Goal: Task Accomplishment & Management: Complete application form

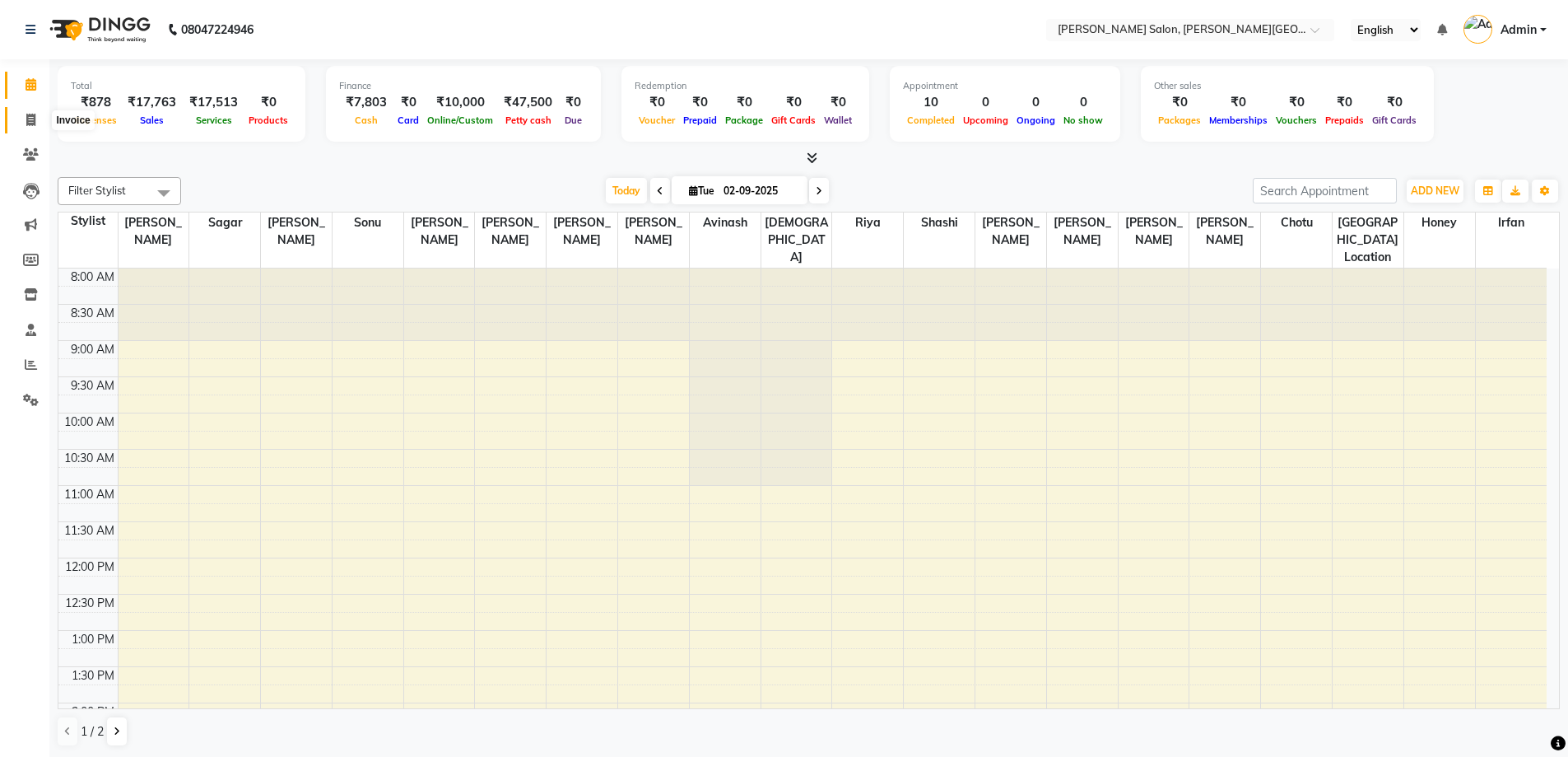
click at [30, 119] on icon at bounding box center [31, 119] width 9 height 12
select select "service"
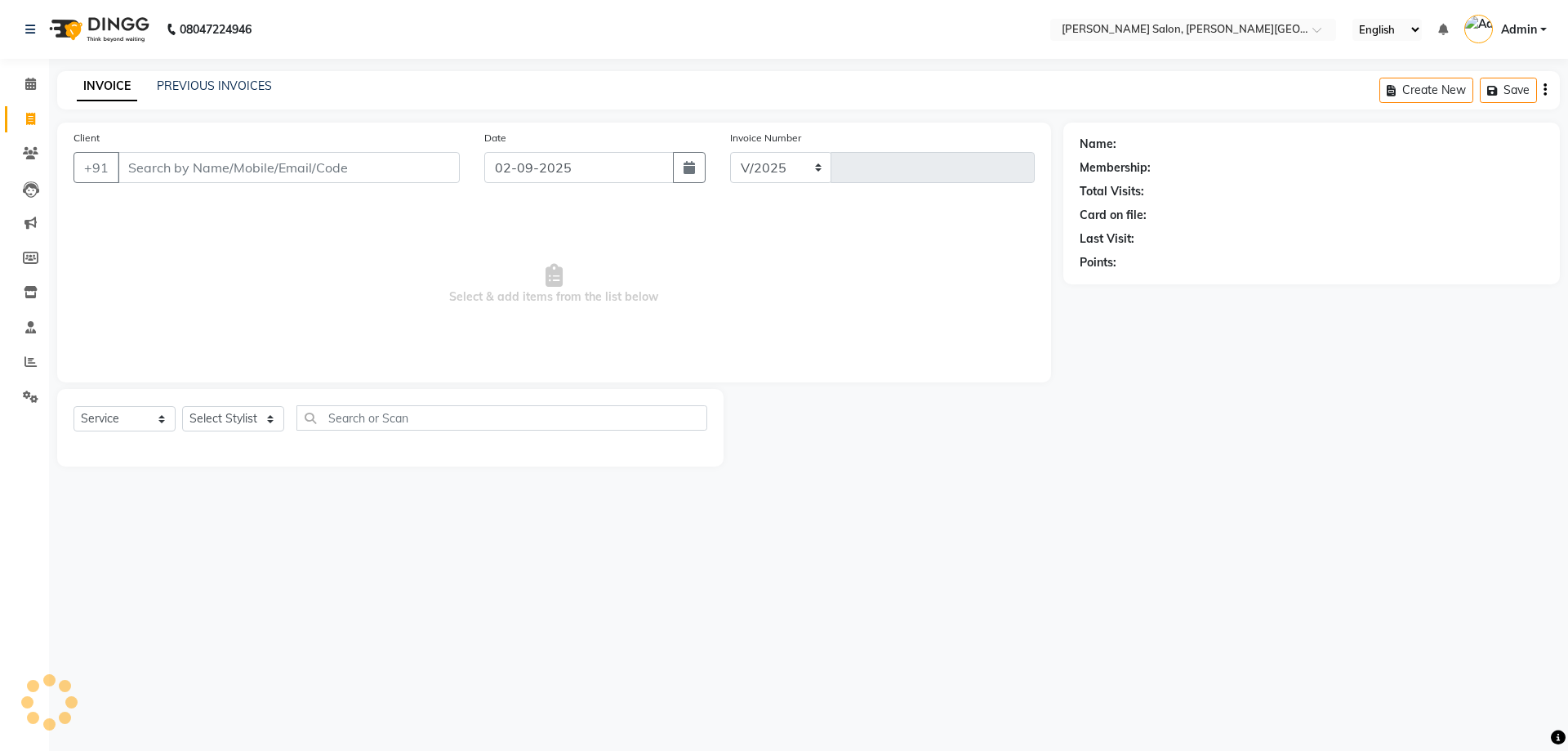
select select "4122"
type input "2724"
click at [186, 158] on input "Client" at bounding box center [289, 167] width 343 height 31
type input "9839870317"
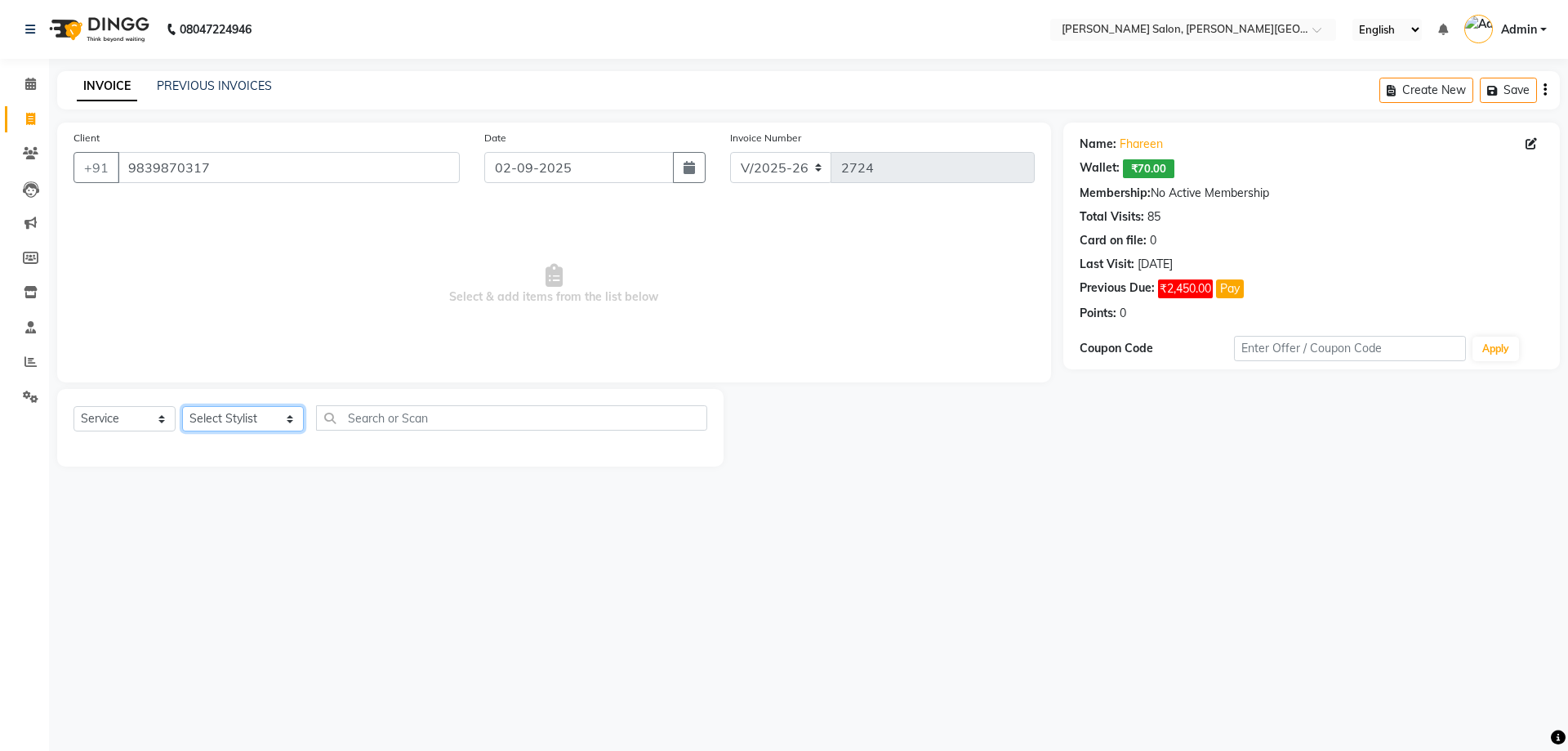
click at [266, 420] on select "Select Stylist [PERSON_NAME] [PERSON_NAME] [PERSON_NAME] [PERSON_NAME] [PERSON_…" at bounding box center [243, 419] width 122 height 25
select select "24171"
click at [183, 406] on select "Select Stylist [PERSON_NAME] [PERSON_NAME] [PERSON_NAME] [PERSON_NAME] [PERSON_…" at bounding box center [243, 419] width 122 height 25
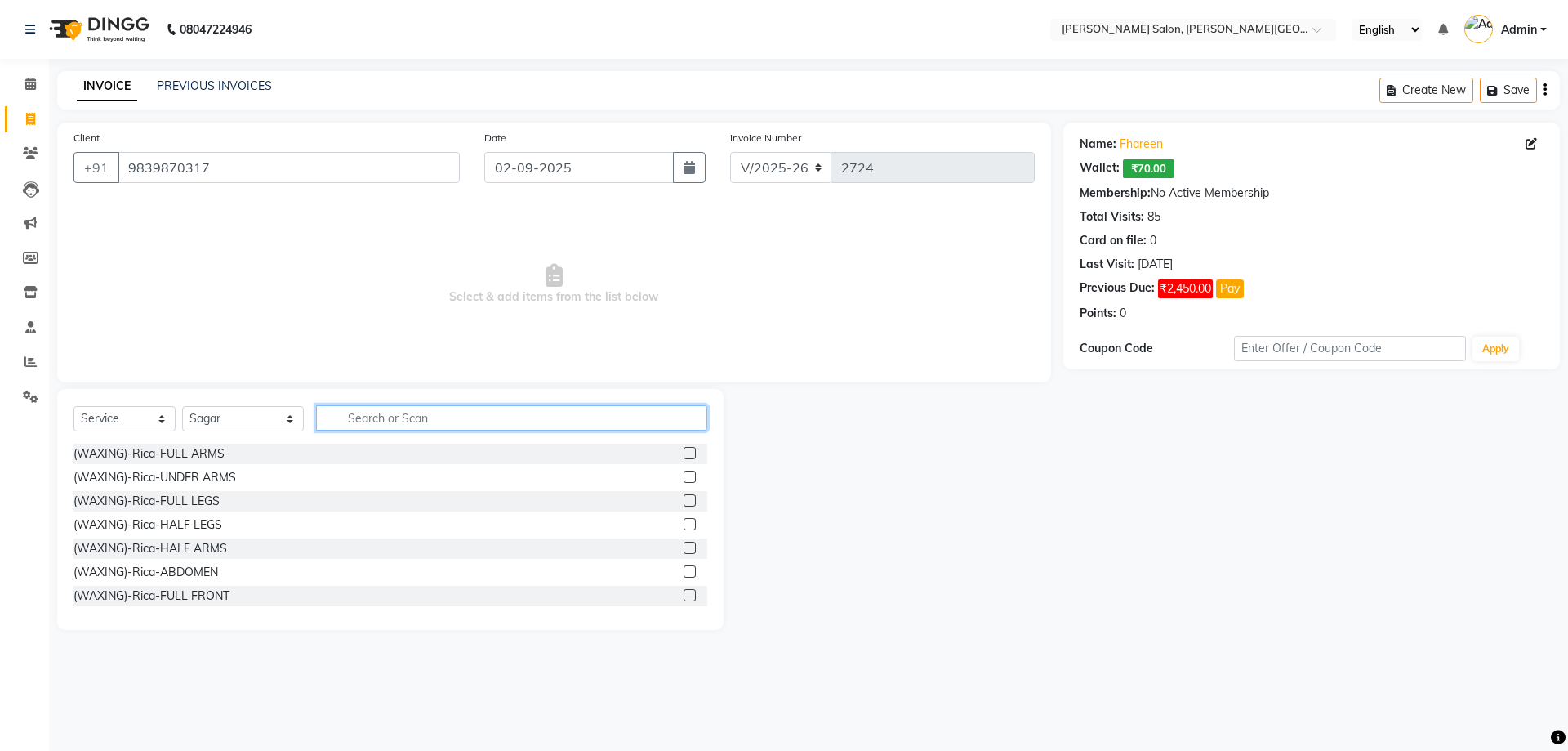
click at [366, 420] on input "text" at bounding box center [512, 418] width 392 height 25
type input "wash"
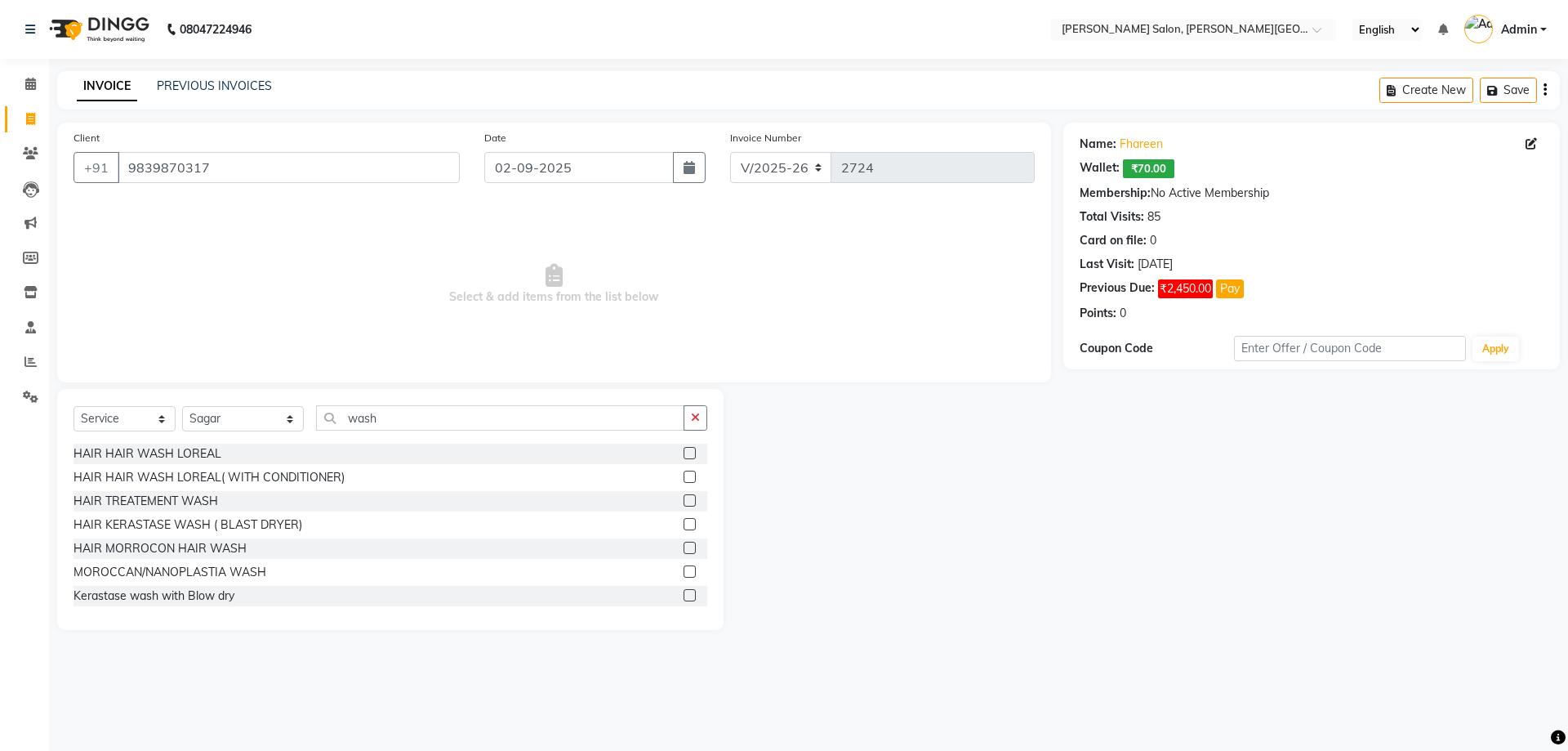
click at [683, 477] on label at bounding box center [689, 477] width 12 height 12
click at [683, 477] on input "checkbox" at bounding box center [688, 477] width 10 height 10
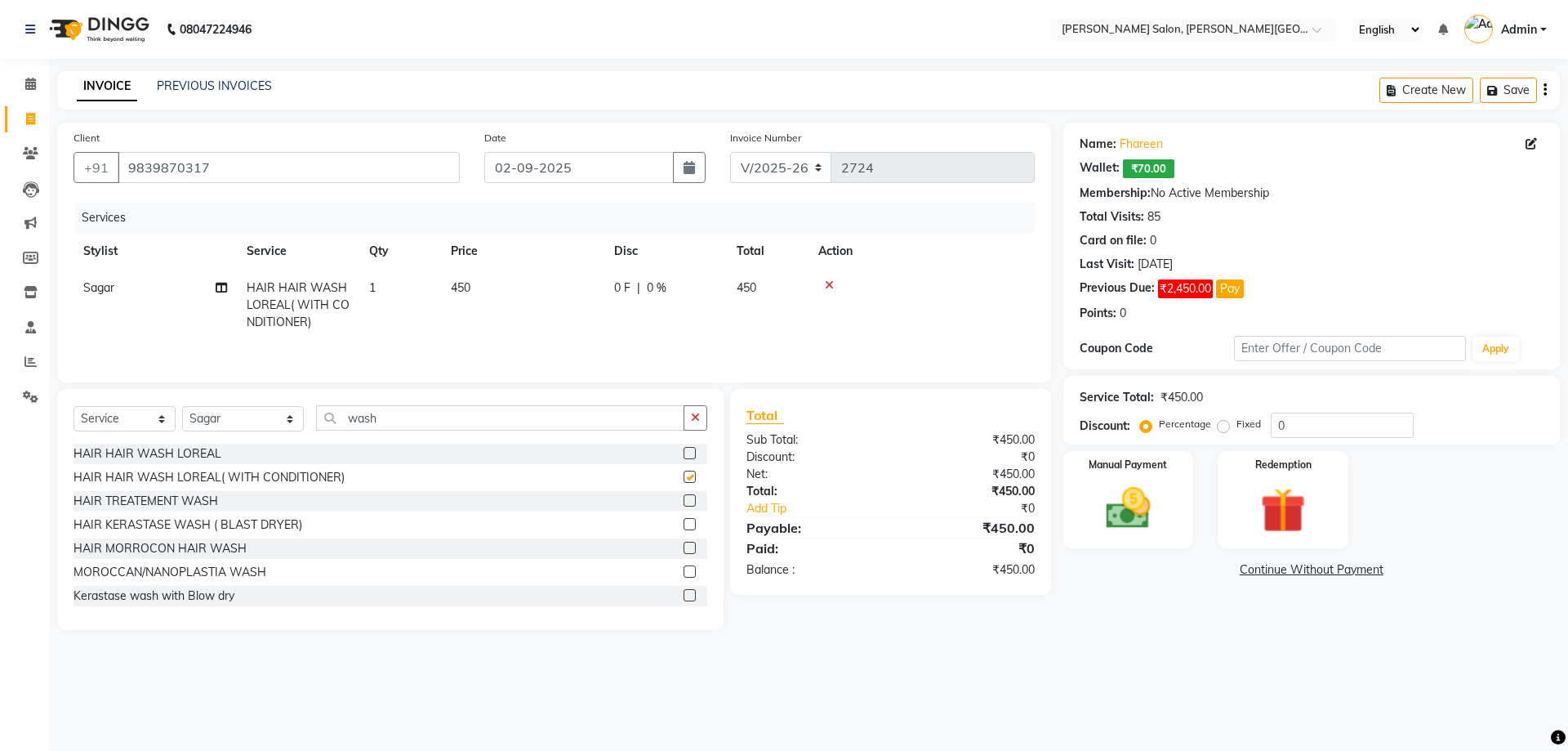
checkbox input "false"
click at [270, 421] on select "Select Stylist [PERSON_NAME] [PERSON_NAME] [PERSON_NAME] [PERSON_NAME] [PERSON_…" at bounding box center [243, 419] width 122 height 25
select select "53788"
click at [183, 406] on select "Select Stylist [PERSON_NAME] [PERSON_NAME] [PERSON_NAME] [PERSON_NAME] [PERSON_…" at bounding box center [243, 419] width 122 height 25
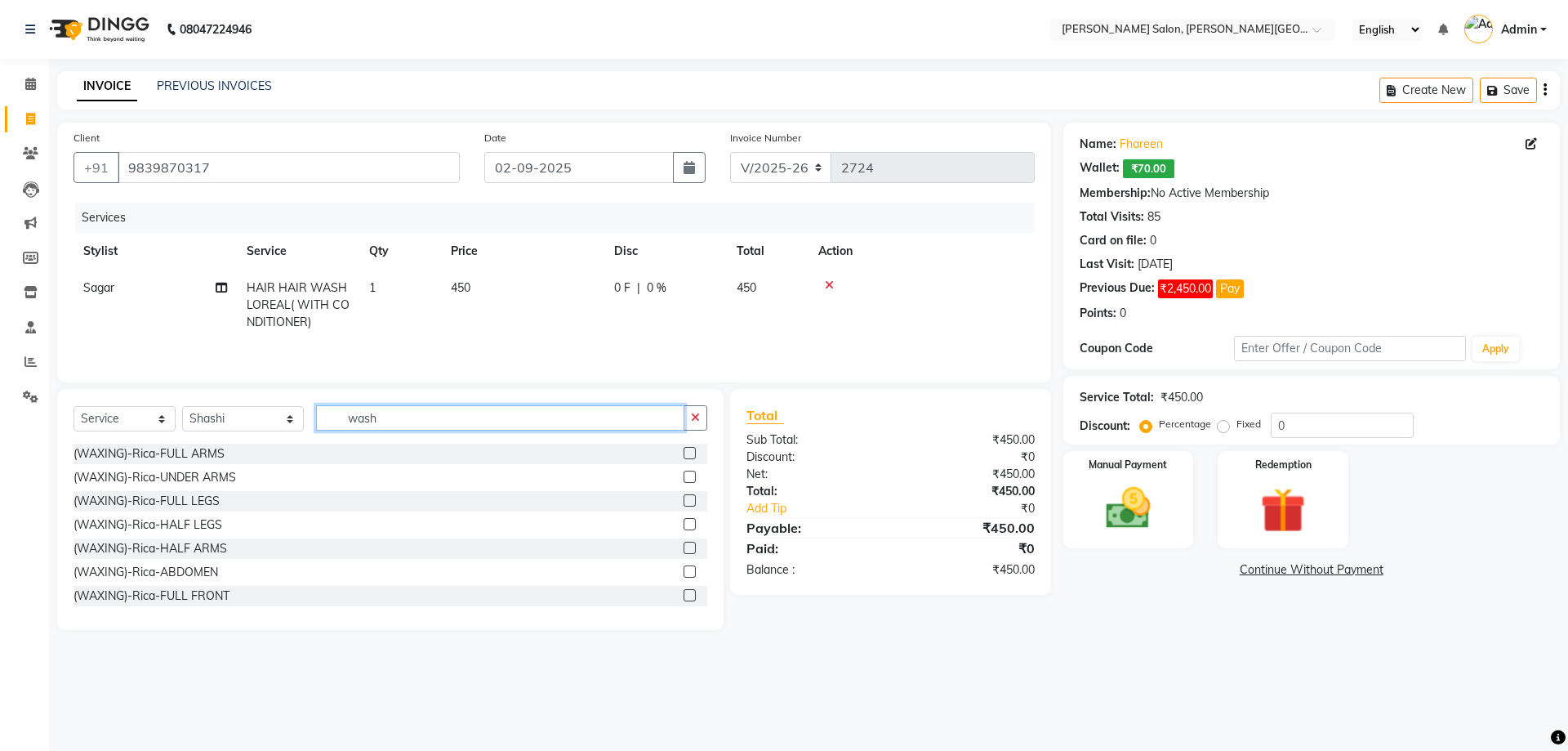
drag, startPoint x: 325, startPoint y: 415, endPoint x: 509, endPoint y: 438, distance: 185.4
click at [509, 438] on div "Select Service Product Membership Package Voucher Prepaid Gift Card Select Styl…" at bounding box center [390, 424] width 634 height 38
type input "upp"
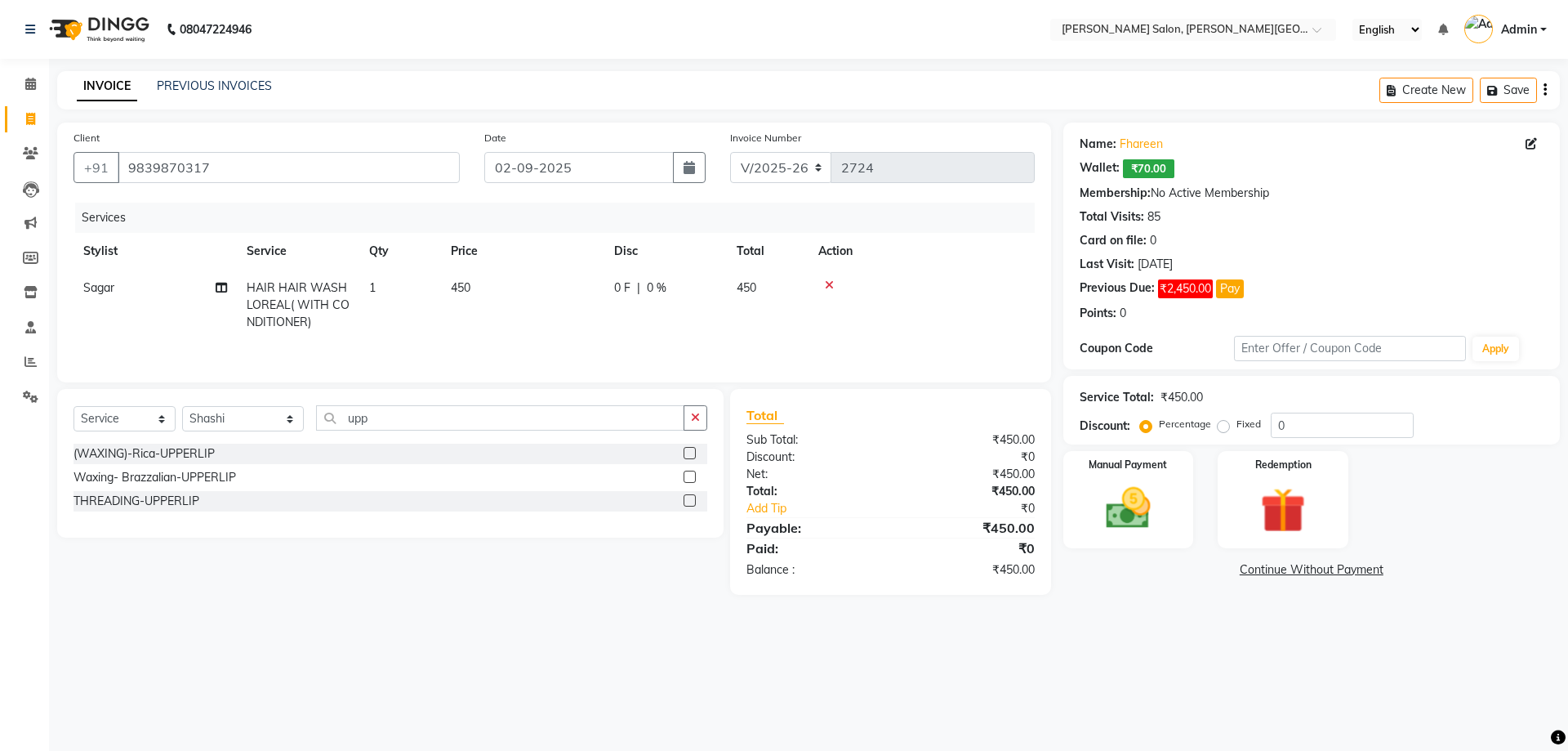
click at [689, 478] on label at bounding box center [689, 477] width 12 height 12
click at [689, 478] on input "checkbox" at bounding box center [688, 477] width 10 height 10
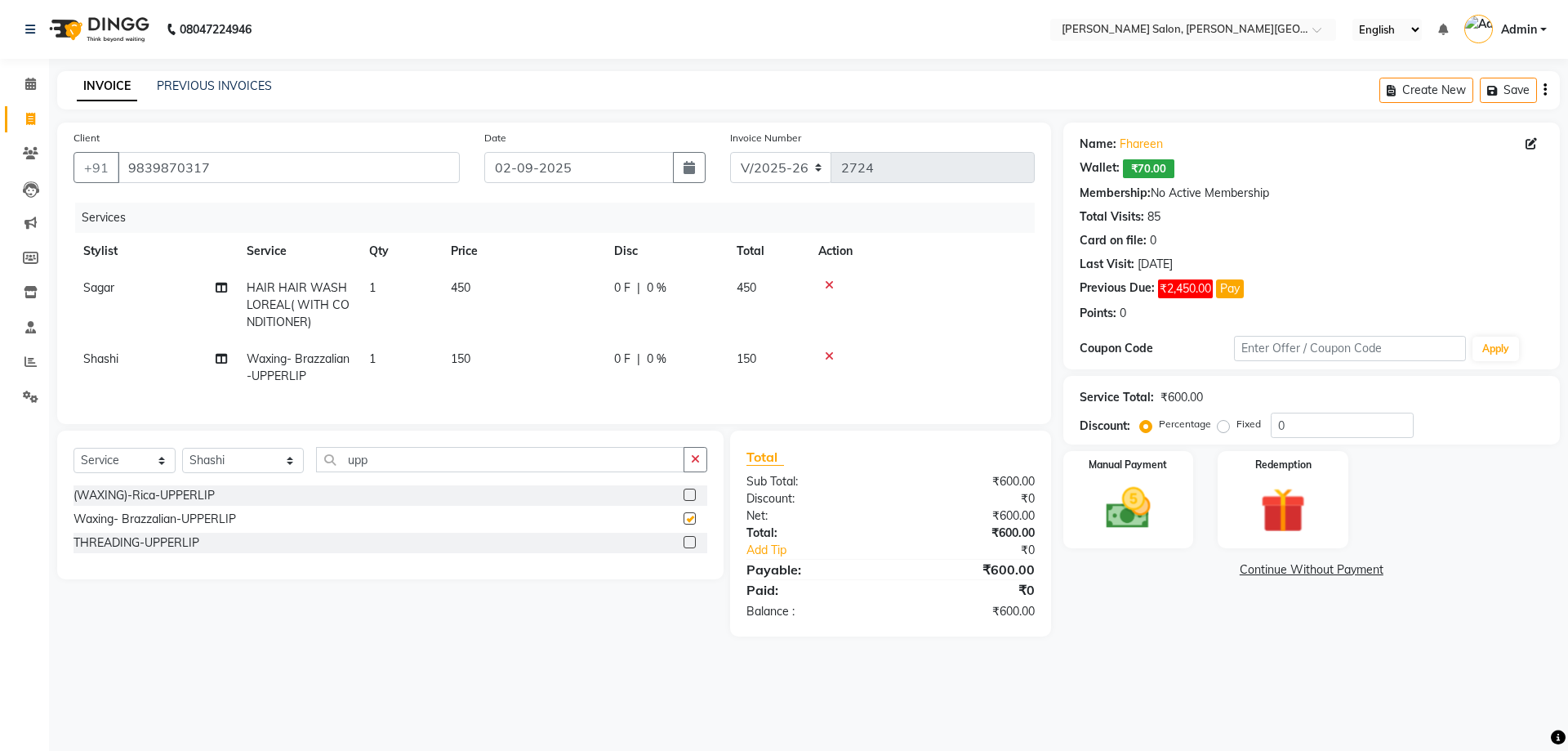
checkbox input "false"
drag, startPoint x: 1297, startPoint y: 427, endPoint x: 1246, endPoint y: 426, distance: 51.0
click at [1246, 426] on div "Percentage Fixed 0" at bounding box center [1279, 425] width 271 height 25
type input "30"
click at [1136, 519] on img at bounding box center [1128, 508] width 76 height 54
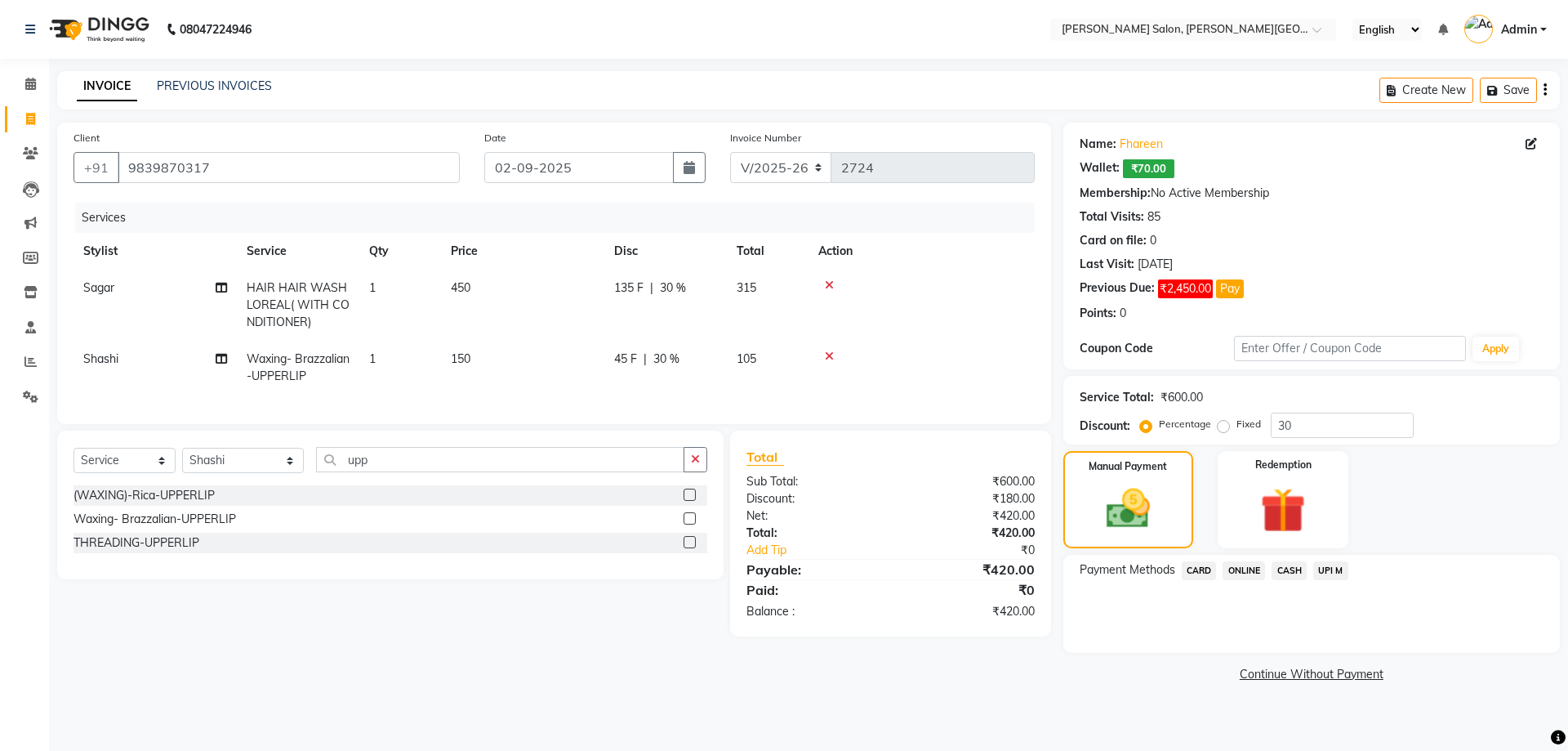
click at [1308, 670] on link "Continue Without Payment" at bounding box center [1312, 674] width 491 height 17
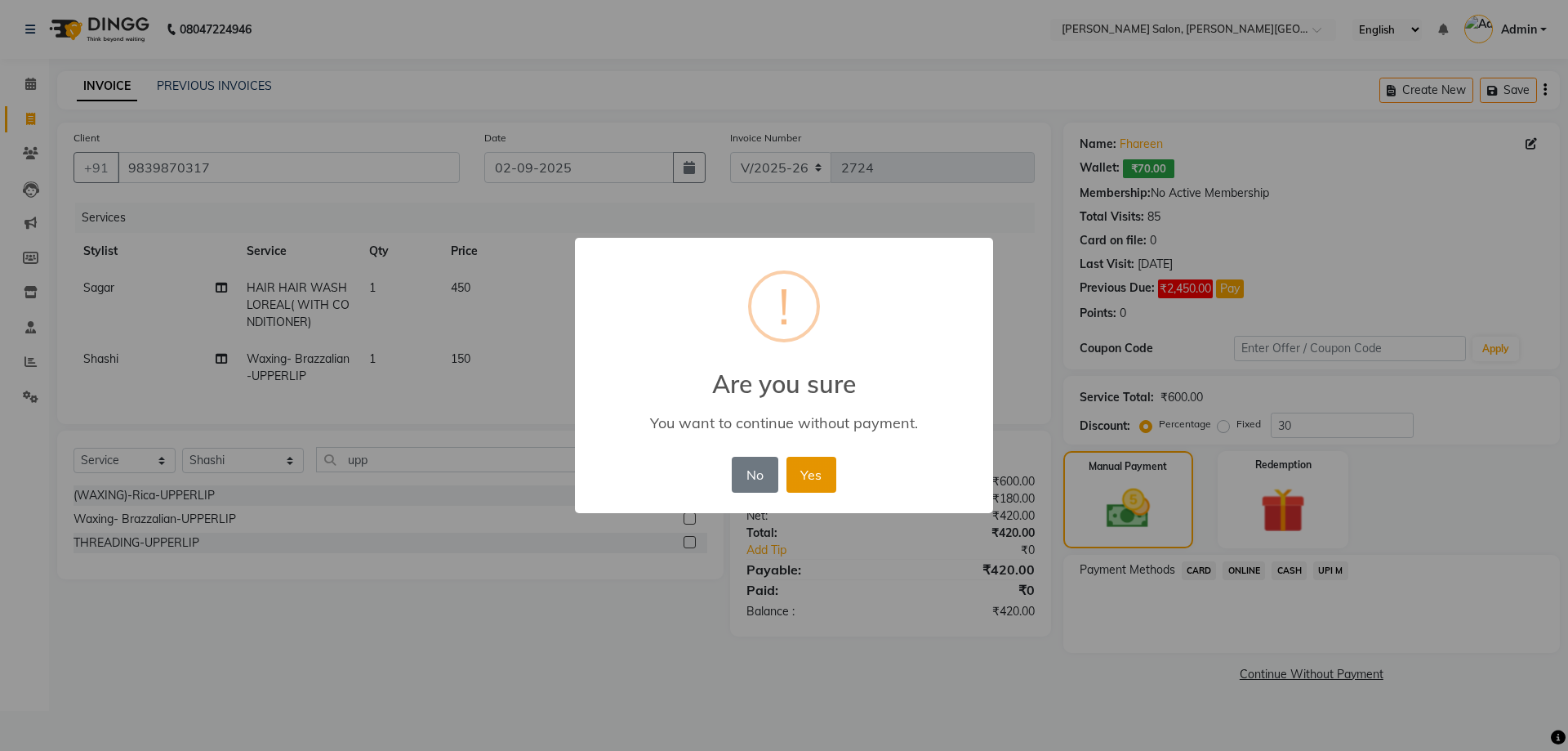
click at [816, 473] on button "Yes" at bounding box center [811, 475] width 50 height 36
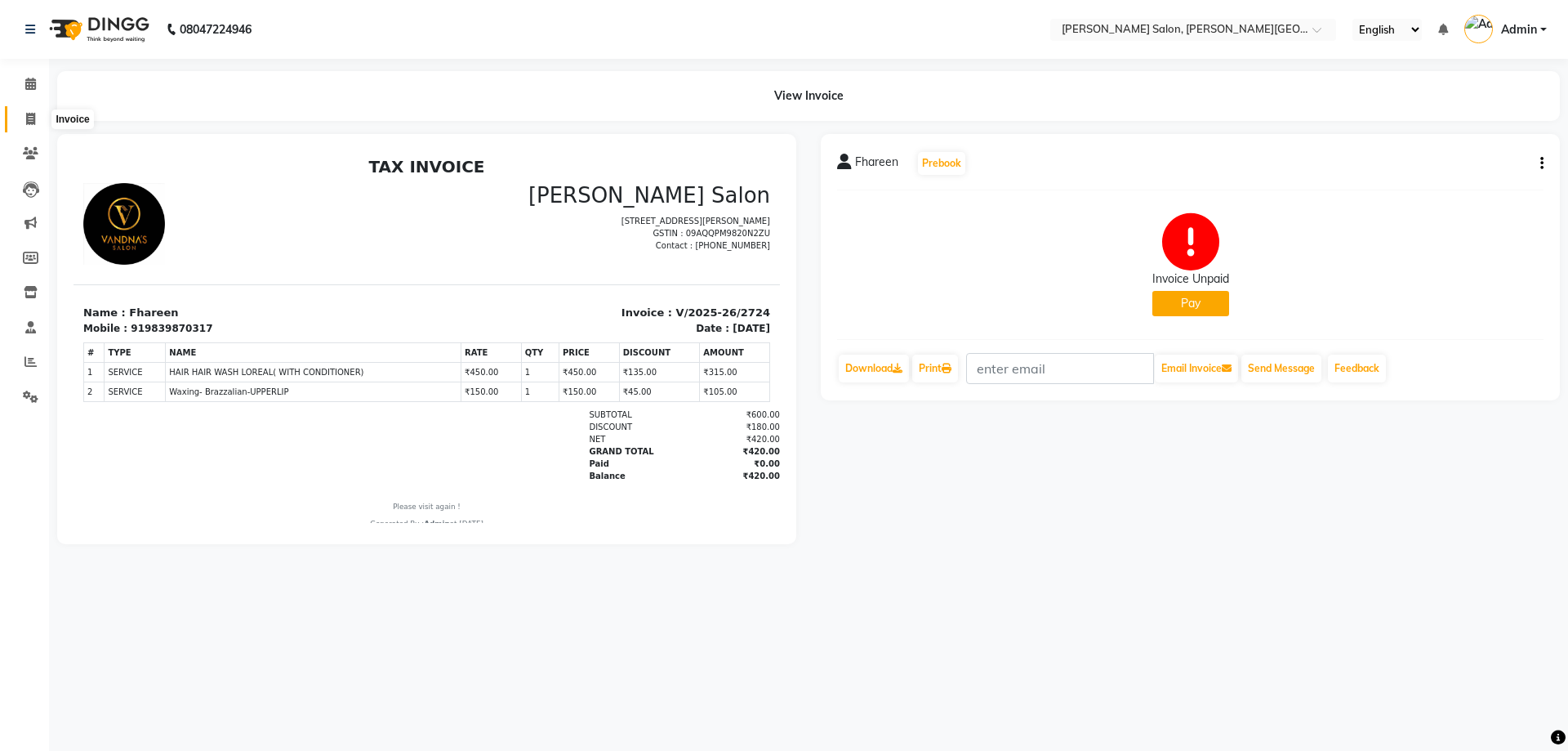
click at [34, 118] on icon at bounding box center [31, 118] width 9 height 12
select select "service"
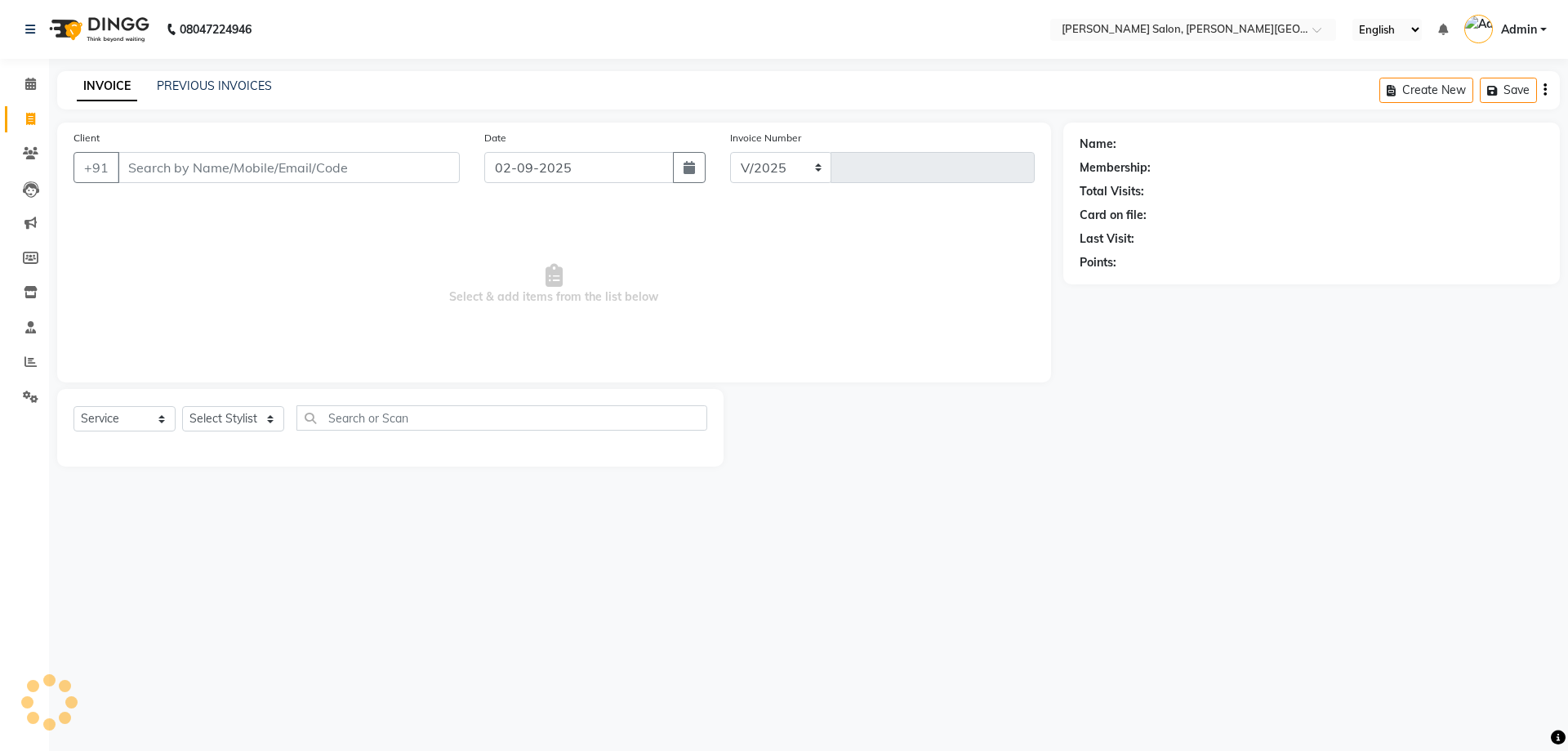
select select "4122"
type input "2725"
click at [188, 166] on input "Client" at bounding box center [289, 167] width 343 height 31
paste input "7355217235"
type input "7355217235"
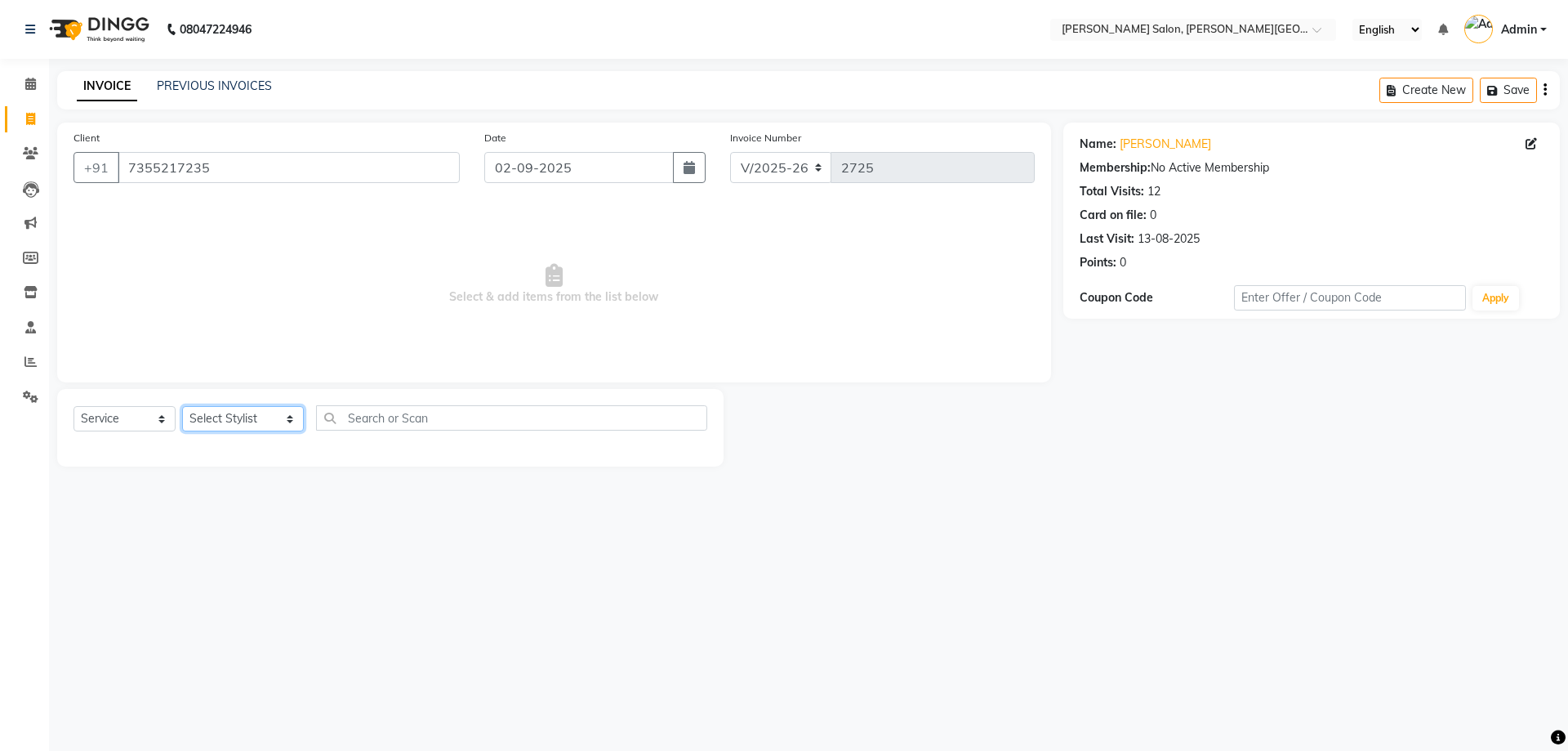
click at [267, 420] on select "Select Stylist [PERSON_NAME] [PERSON_NAME] [PERSON_NAME] [PERSON_NAME] [PERSON_…" at bounding box center [243, 419] width 122 height 25
select select "59121"
click at [183, 406] on select "Select Stylist [PERSON_NAME] [PERSON_NAME] [PERSON_NAME] [PERSON_NAME] [PERSON_…" at bounding box center [243, 419] width 122 height 25
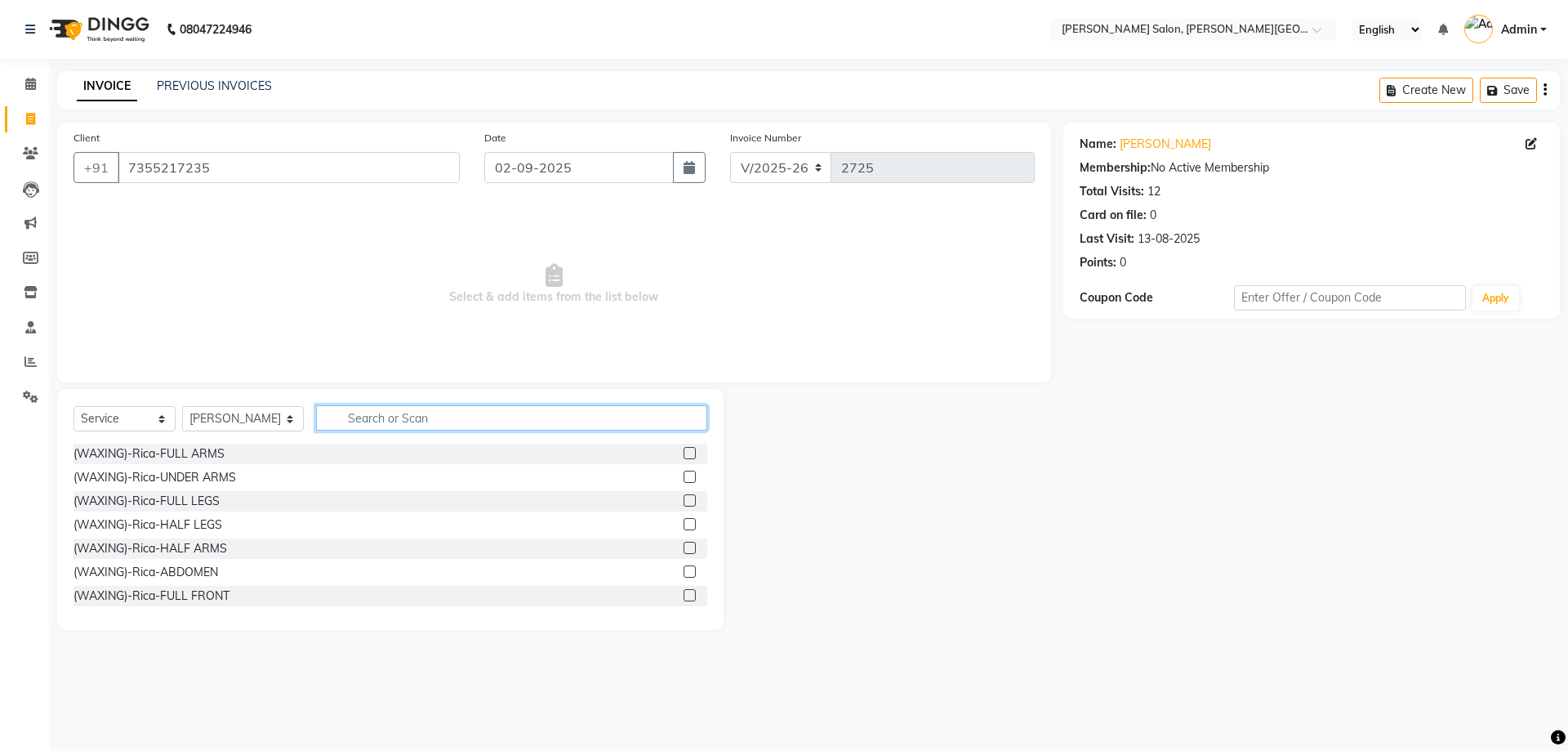
click at [330, 414] on input "text" at bounding box center [512, 418] width 392 height 25
type input "th"
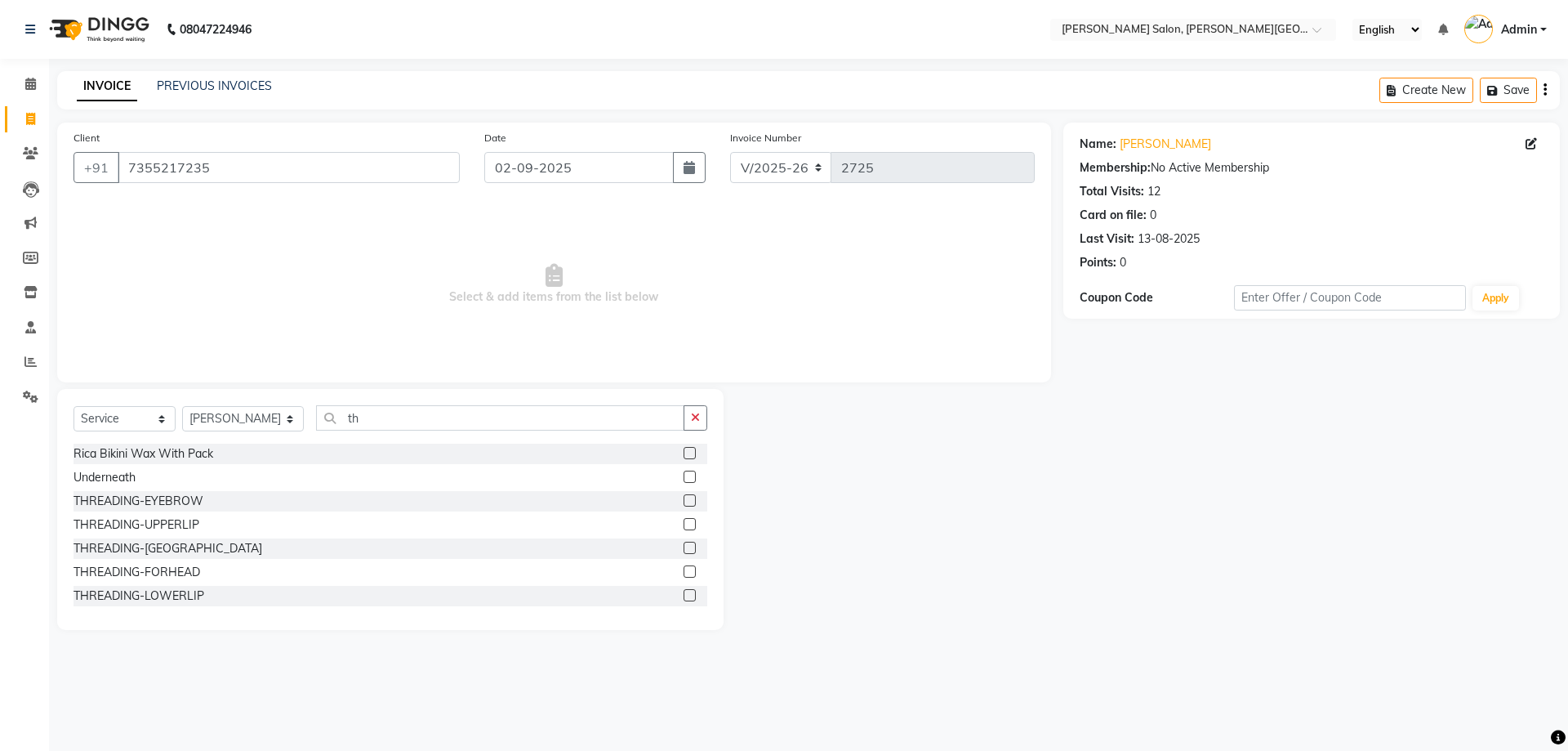
click at [683, 500] on label at bounding box center [689, 500] width 12 height 12
click at [683, 500] on input "checkbox" at bounding box center [688, 501] width 10 height 10
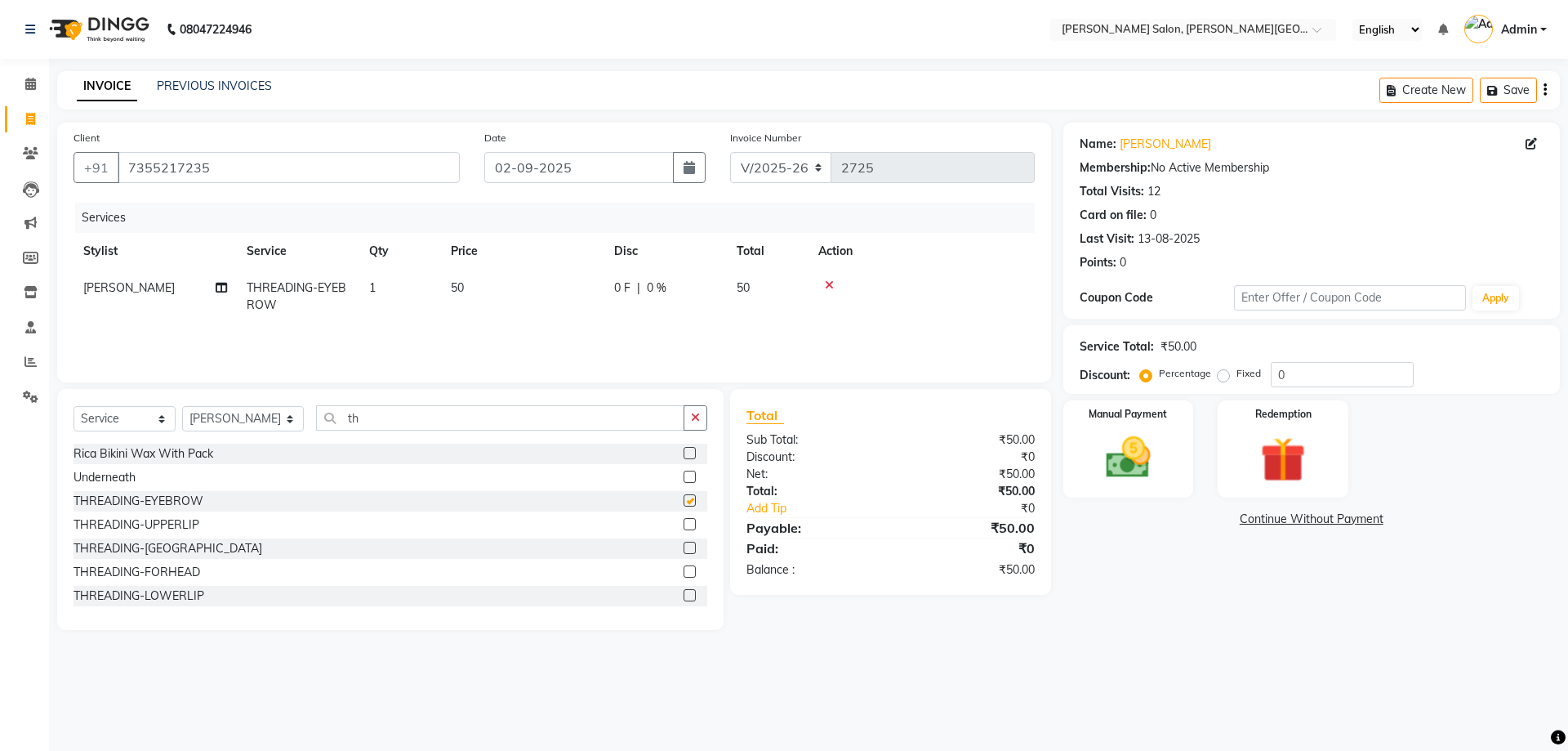
checkbox input "false"
click at [683, 526] on label at bounding box center [689, 523] width 12 height 12
click at [683, 526] on input "checkbox" at bounding box center [688, 524] width 10 height 10
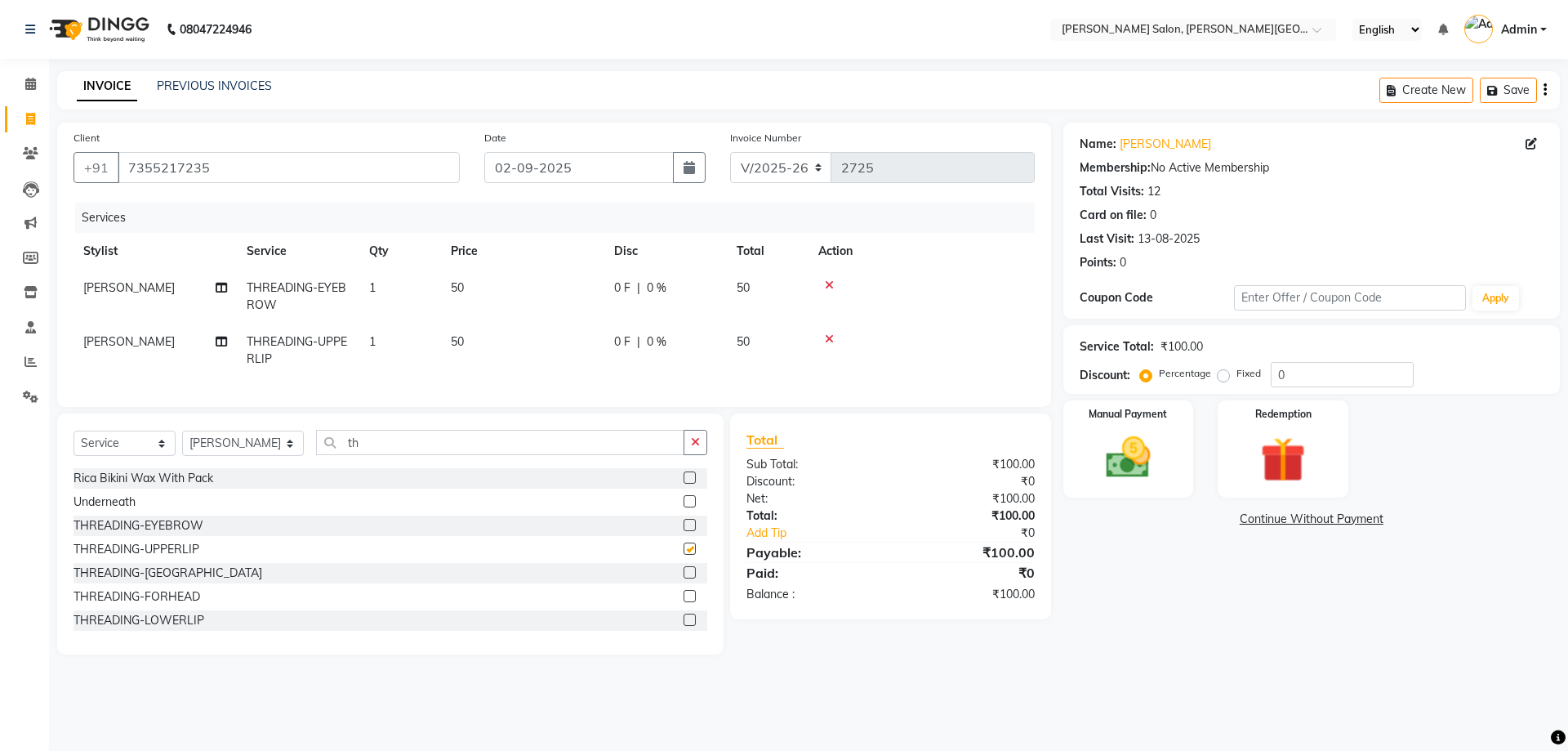
checkbox input "false"
drag, startPoint x: 680, startPoint y: 586, endPoint x: 664, endPoint y: 585, distance: 16.0
click at [683, 579] on label at bounding box center [689, 572] width 12 height 12
click at [683, 579] on input "checkbox" at bounding box center [688, 572] width 10 height 10
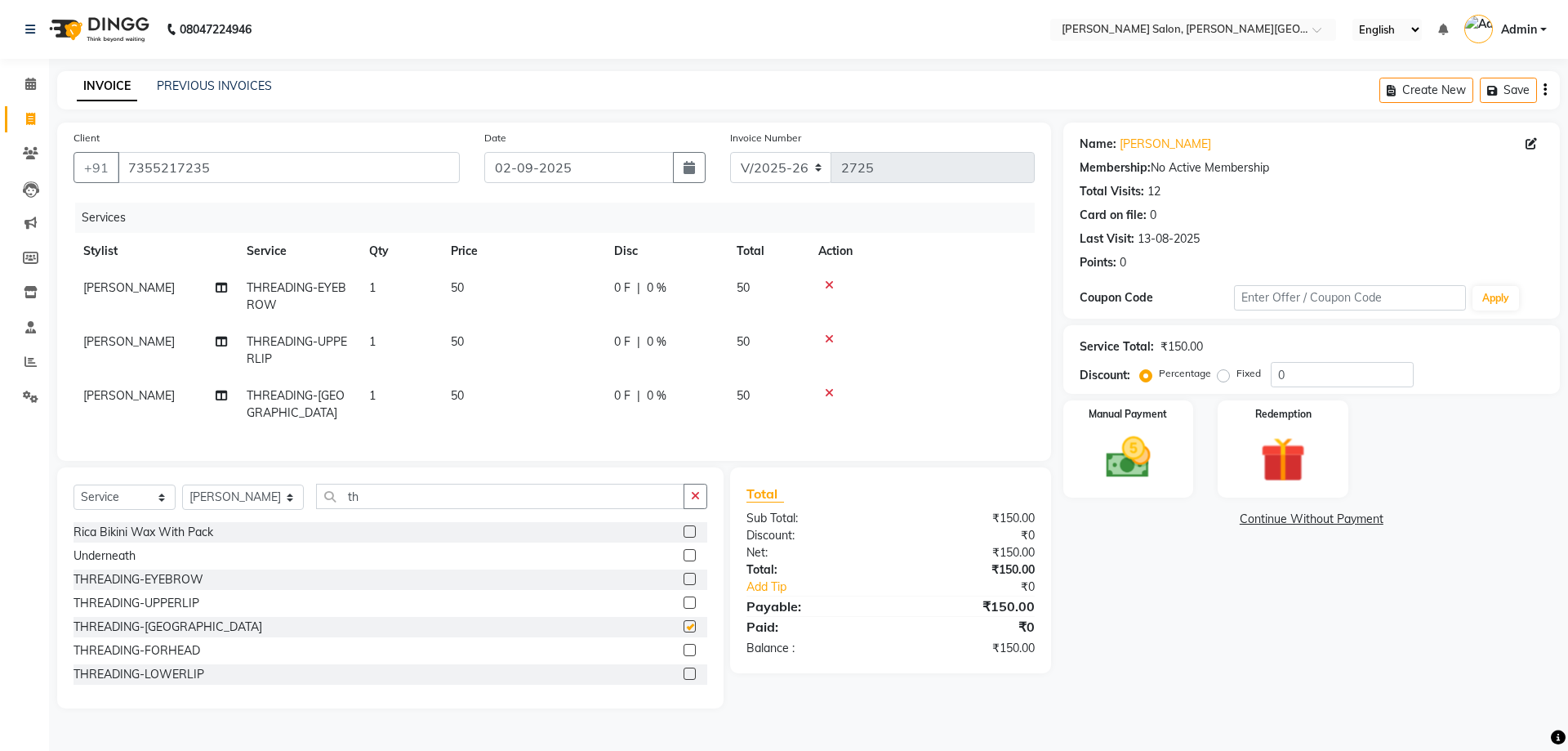
checkbox input "false"
drag, startPoint x: 317, startPoint y: 493, endPoint x: 416, endPoint y: 492, distance: 99.0
click at [416, 492] on input "th" at bounding box center [501, 496] width 369 height 25
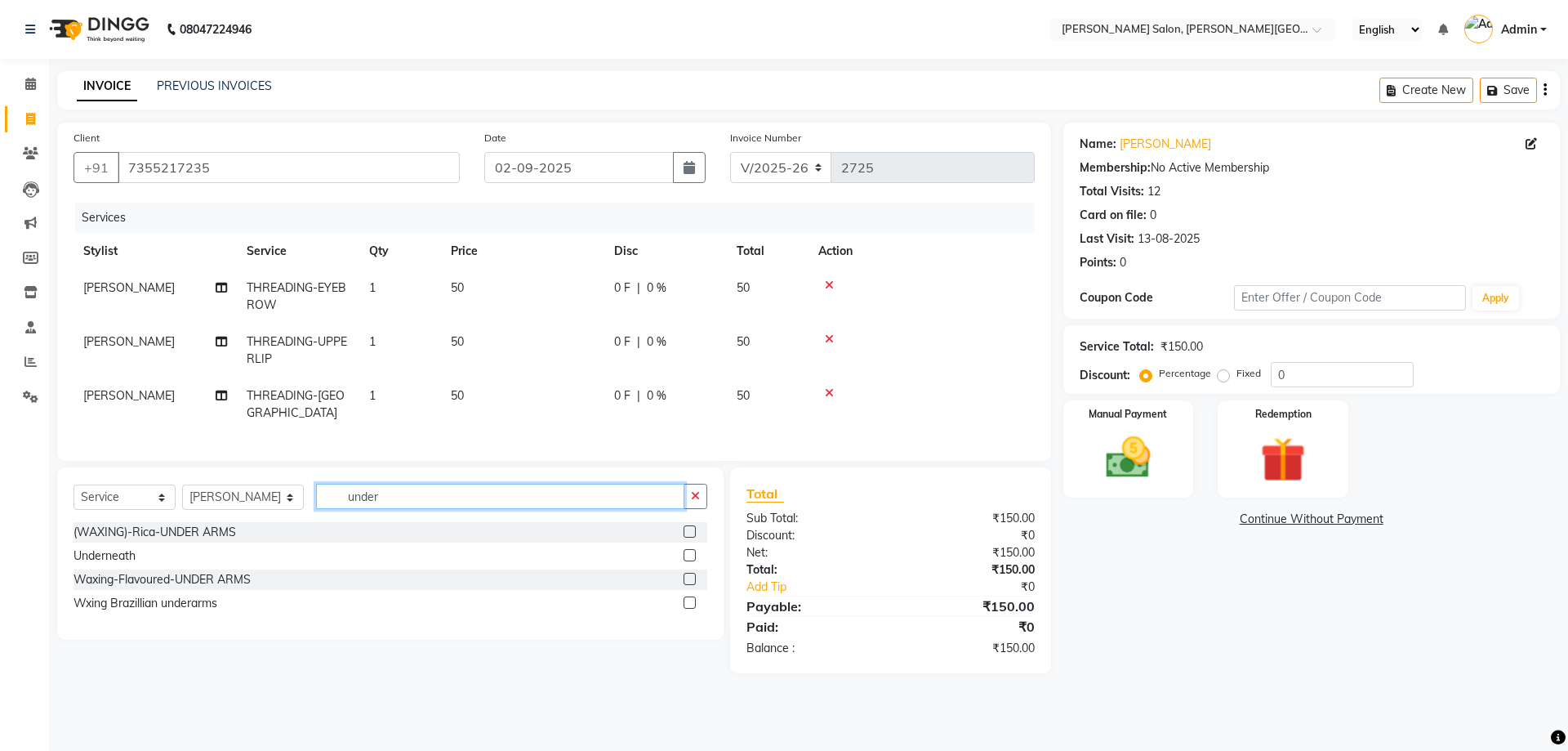
type input "under"
click at [689, 596] on label at bounding box center [689, 602] width 12 height 12
click at [689, 598] on input "checkbox" at bounding box center [688, 603] width 10 height 10
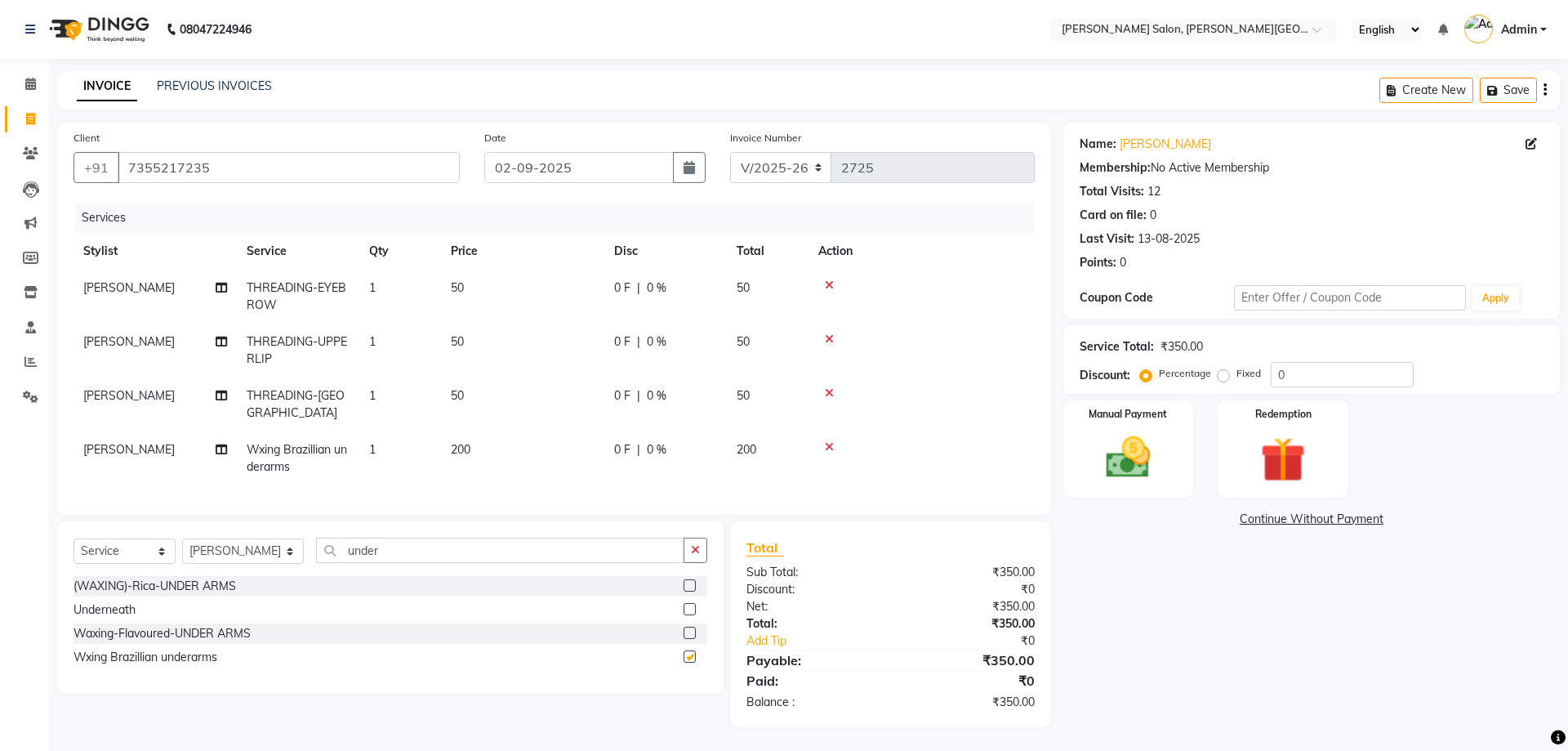
checkbox input "false"
click at [1125, 466] on img at bounding box center [1128, 458] width 76 height 54
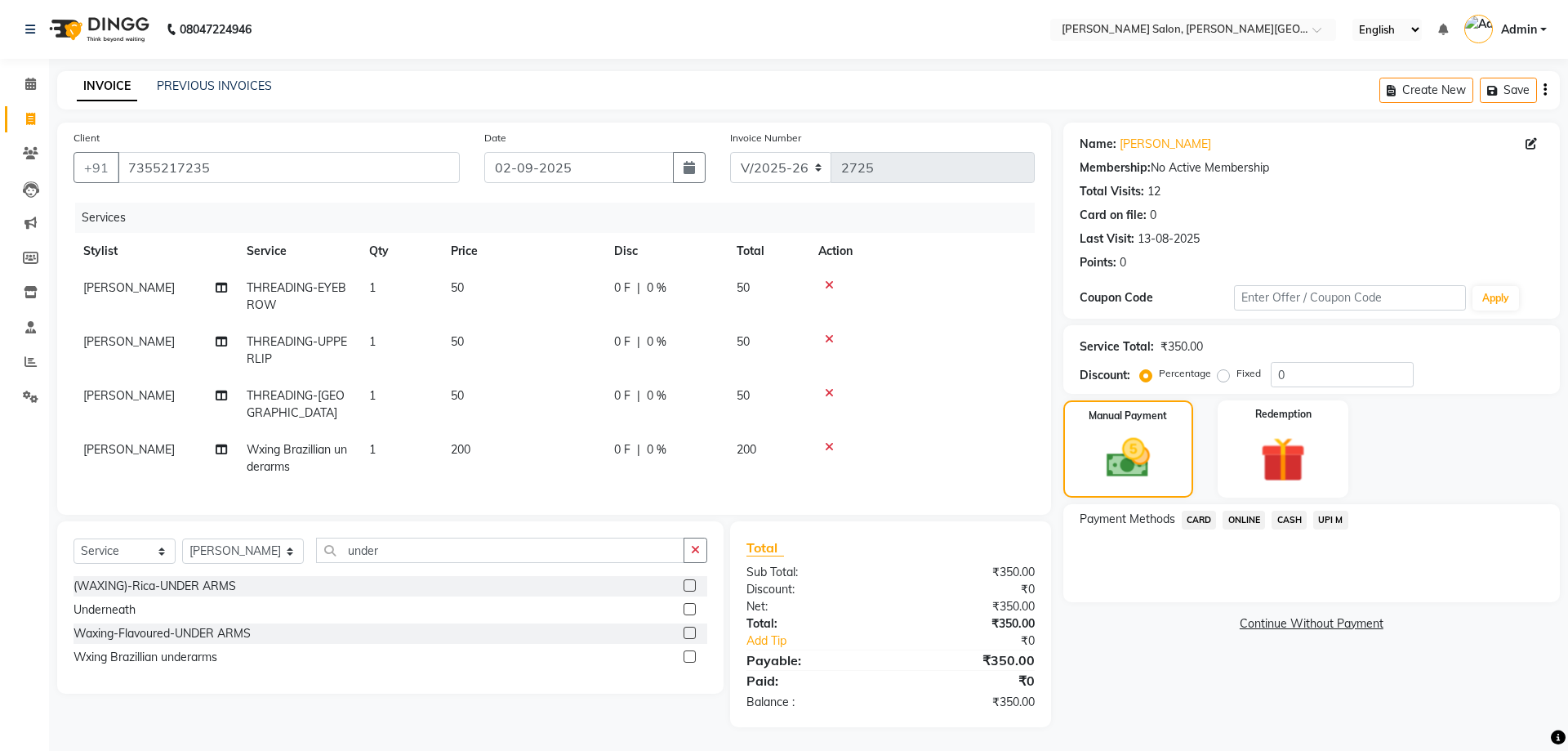
click at [1296, 520] on span "CASH" at bounding box center [1290, 520] width 36 height 19
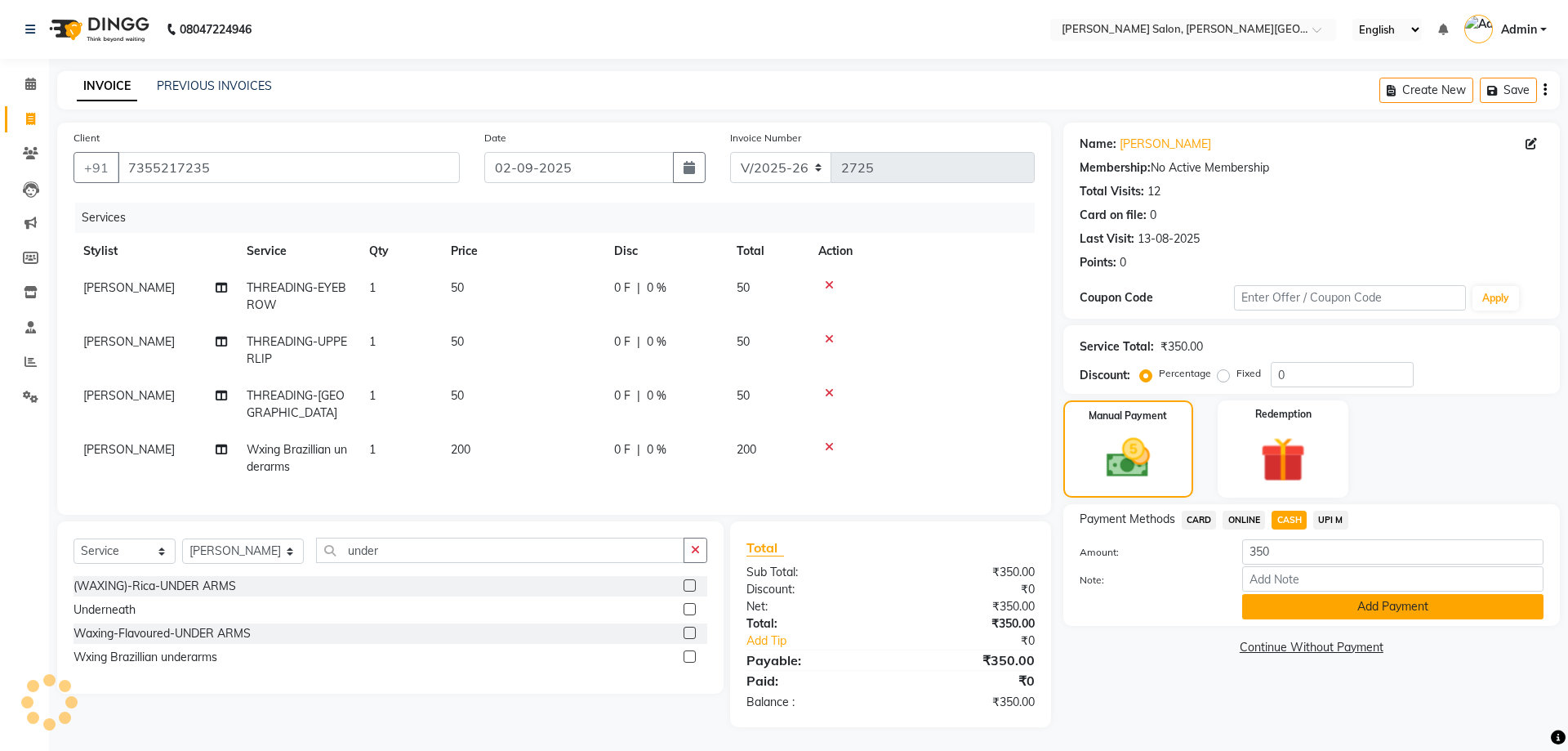
click at [1381, 603] on button "Add Payment" at bounding box center [1393, 606] width 301 height 25
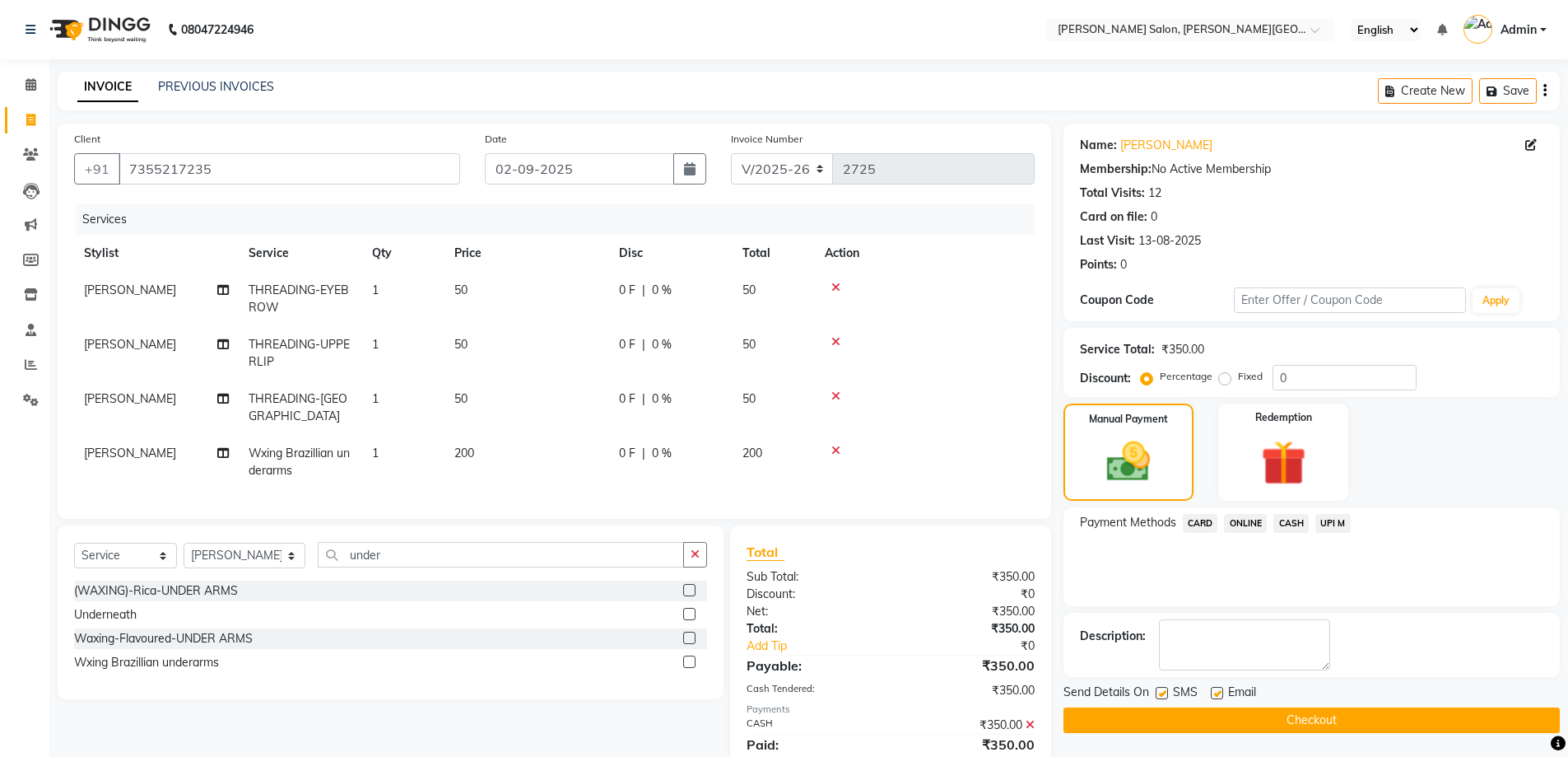
click at [1307, 720] on button "Checkout" at bounding box center [1311, 719] width 496 height 25
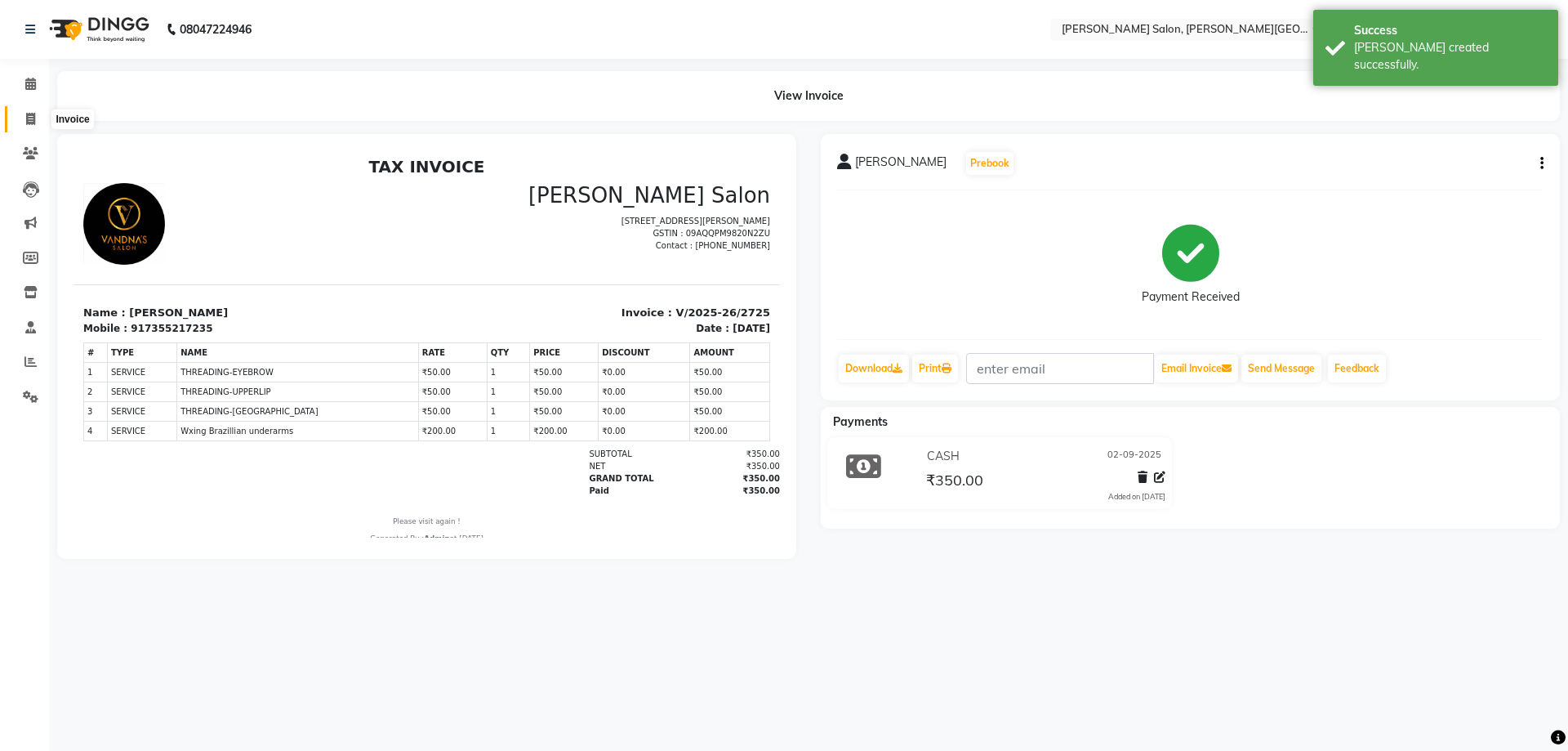
click at [27, 122] on icon at bounding box center [31, 118] width 9 height 12
select select "service"
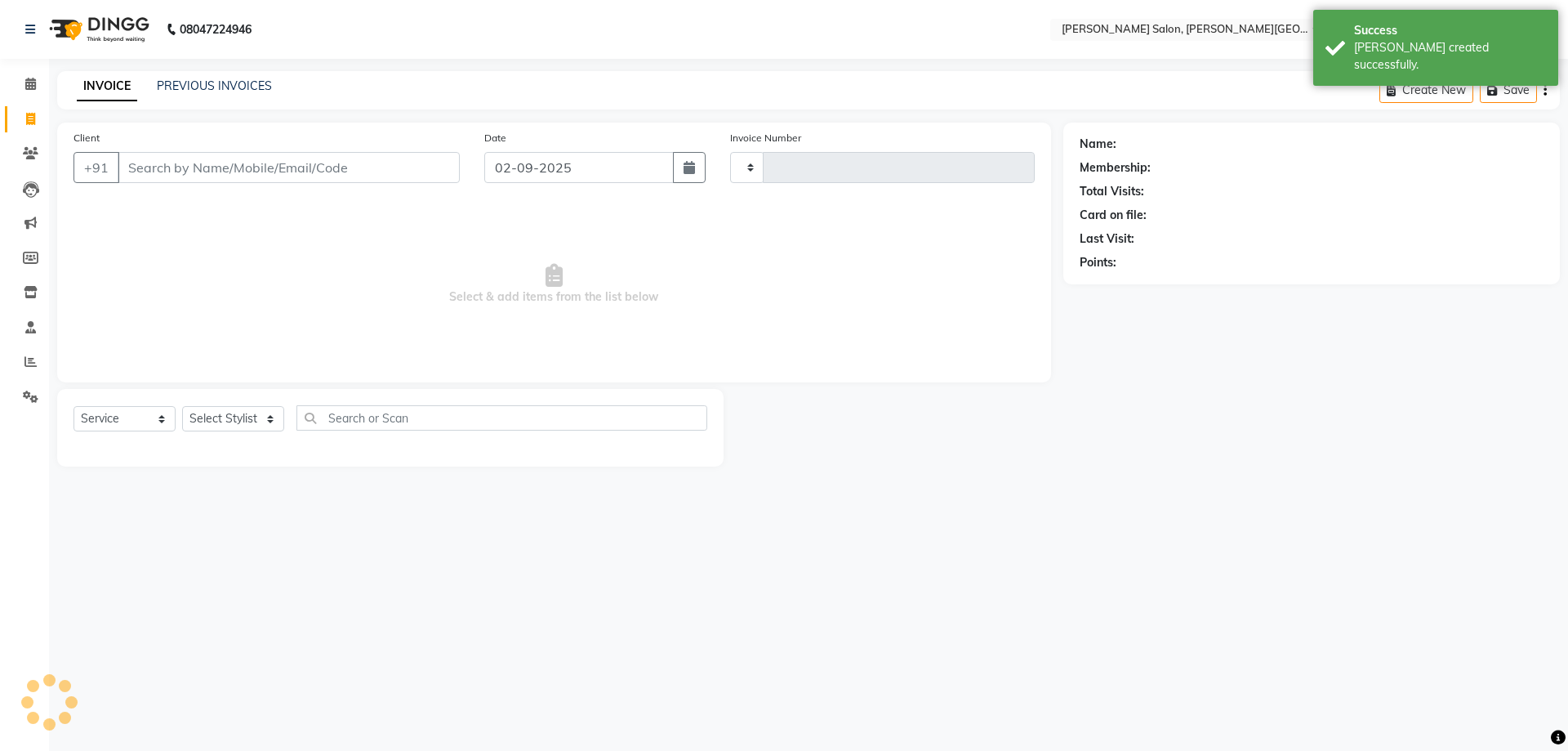
type input "2726"
select select "4122"
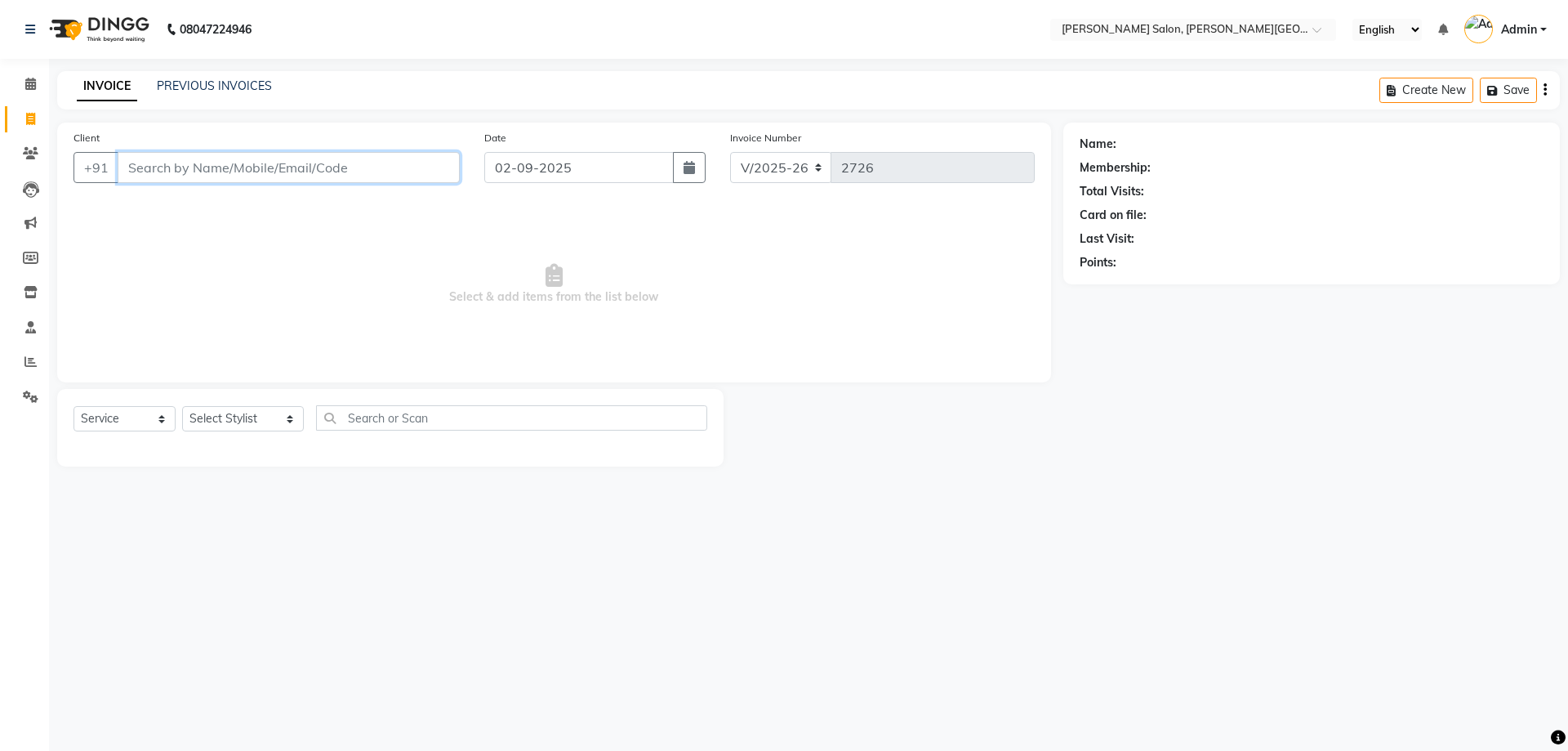
click at [210, 164] on input "Client" at bounding box center [289, 167] width 343 height 31
paste input "8418936487"
type input "8418936487"
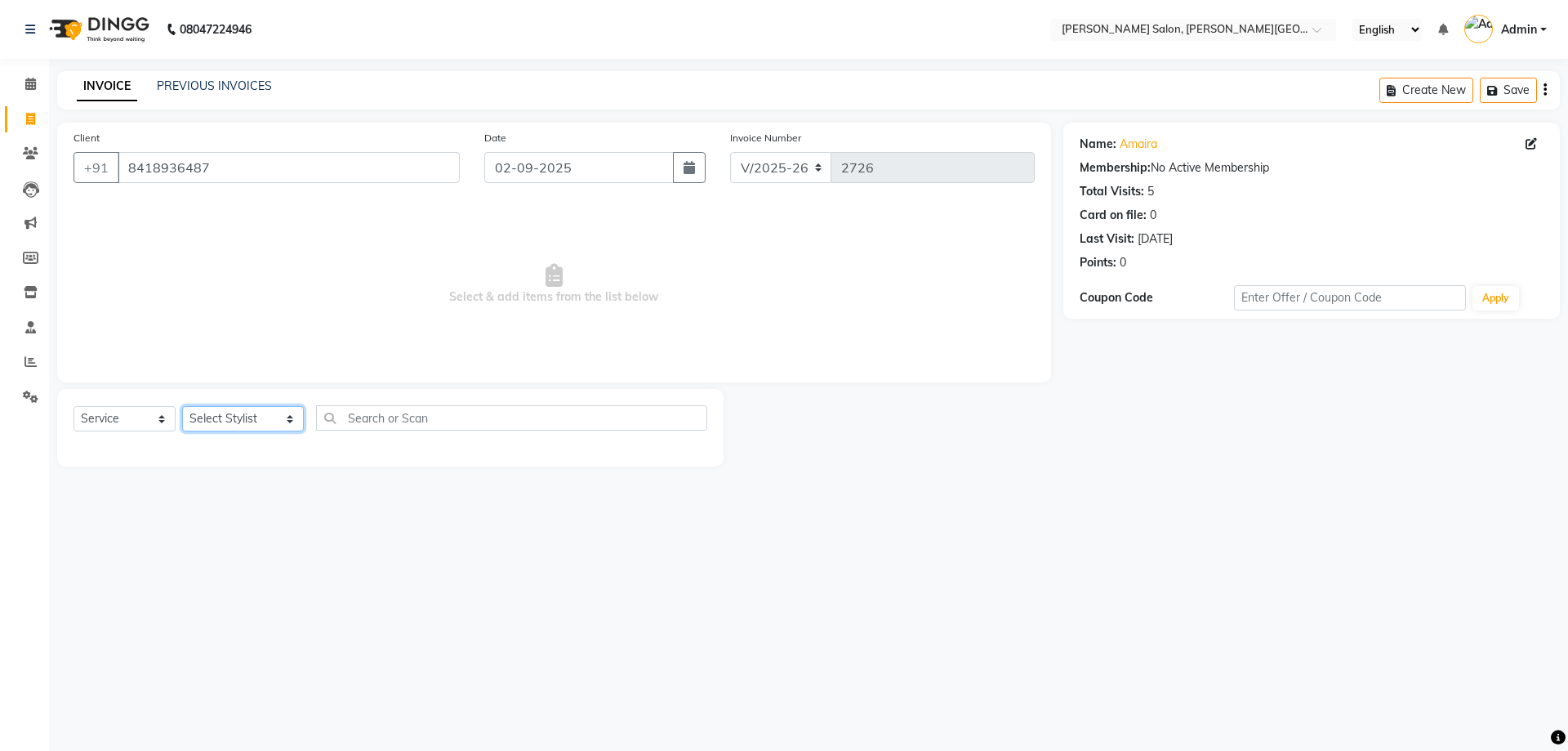
click at [272, 422] on select "Select Stylist [PERSON_NAME] [PERSON_NAME] [PERSON_NAME] [PERSON_NAME] [PERSON_…" at bounding box center [243, 419] width 122 height 25
select select "85107"
click at [183, 406] on select "Select Stylist [PERSON_NAME] [PERSON_NAME] [PERSON_NAME] [PERSON_NAME] [PERSON_…" at bounding box center [243, 419] width 122 height 25
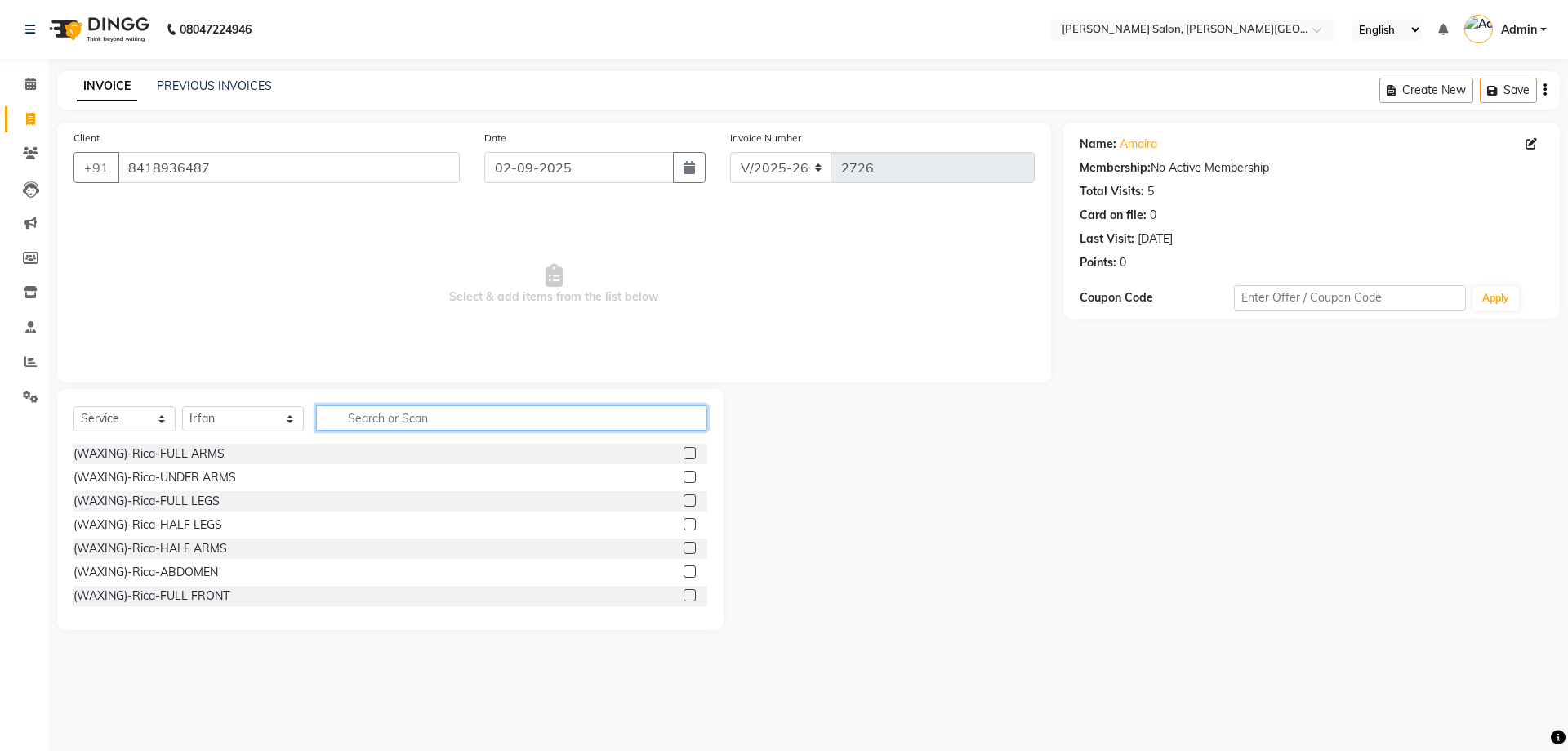
click at [351, 418] on input "text" at bounding box center [512, 418] width 392 height 25
type input "wash"
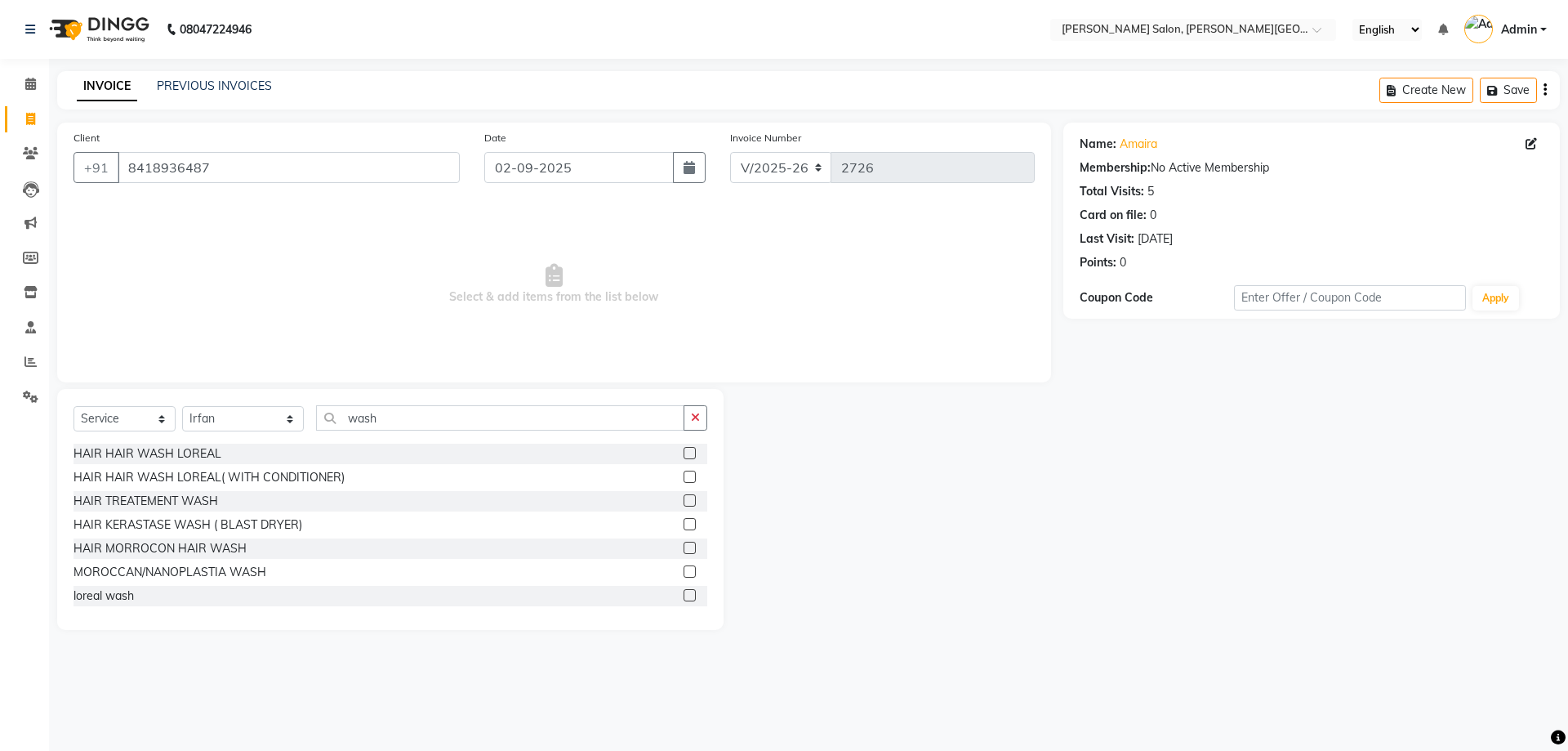
click at [683, 476] on label at bounding box center [689, 477] width 12 height 12
click at [683, 476] on input "checkbox" at bounding box center [688, 477] width 10 height 10
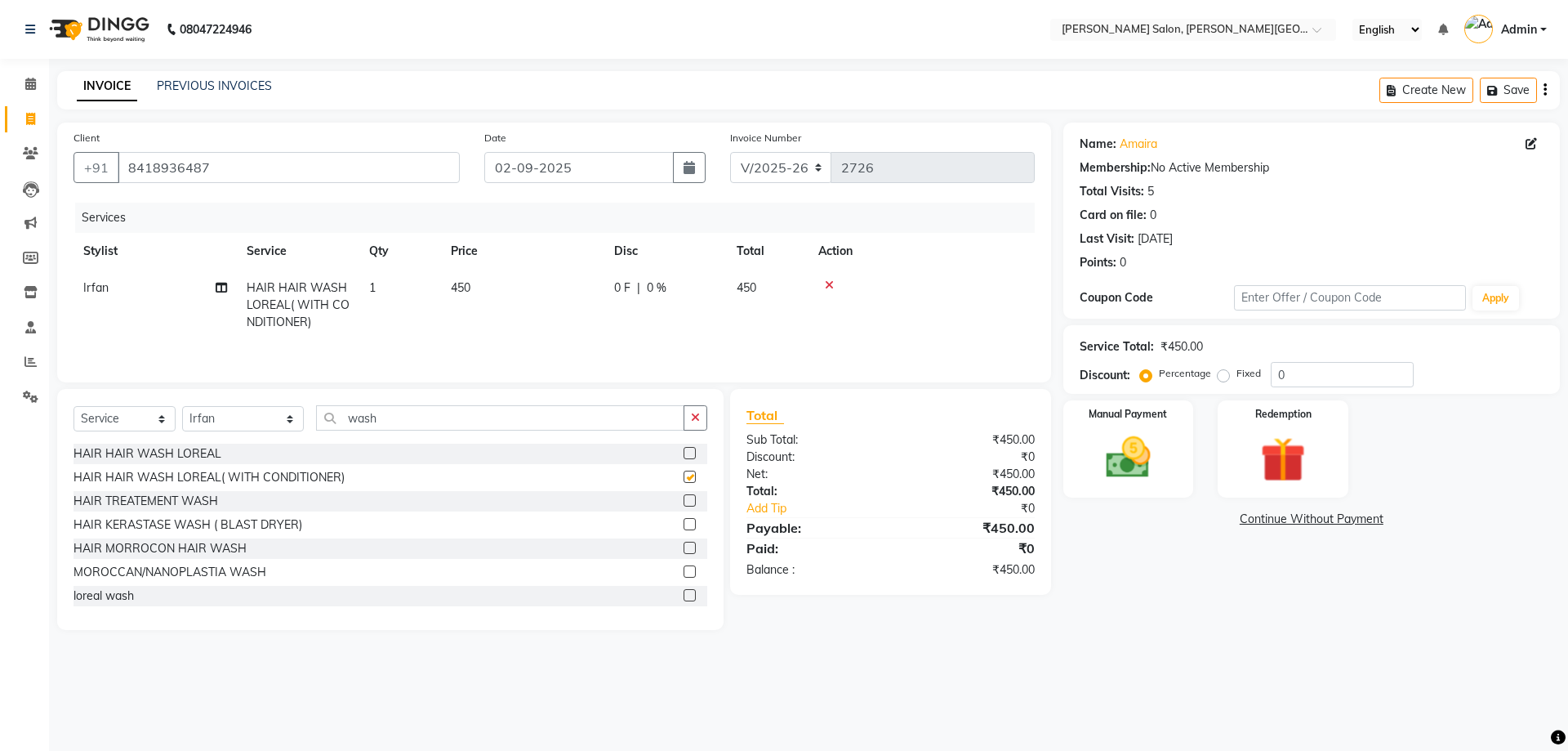
checkbox input "false"
drag, startPoint x: 1296, startPoint y: 369, endPoint x: 1255, endPoint y: 378, distance: 42.0
click at [1255, 378] on div "Percentage Fixed 0" at bounding box center [1279, 375] width 271 height 25
type input "20"
click at [1125, 462] on img at bounding box center [1128, 458] width 76 height 54
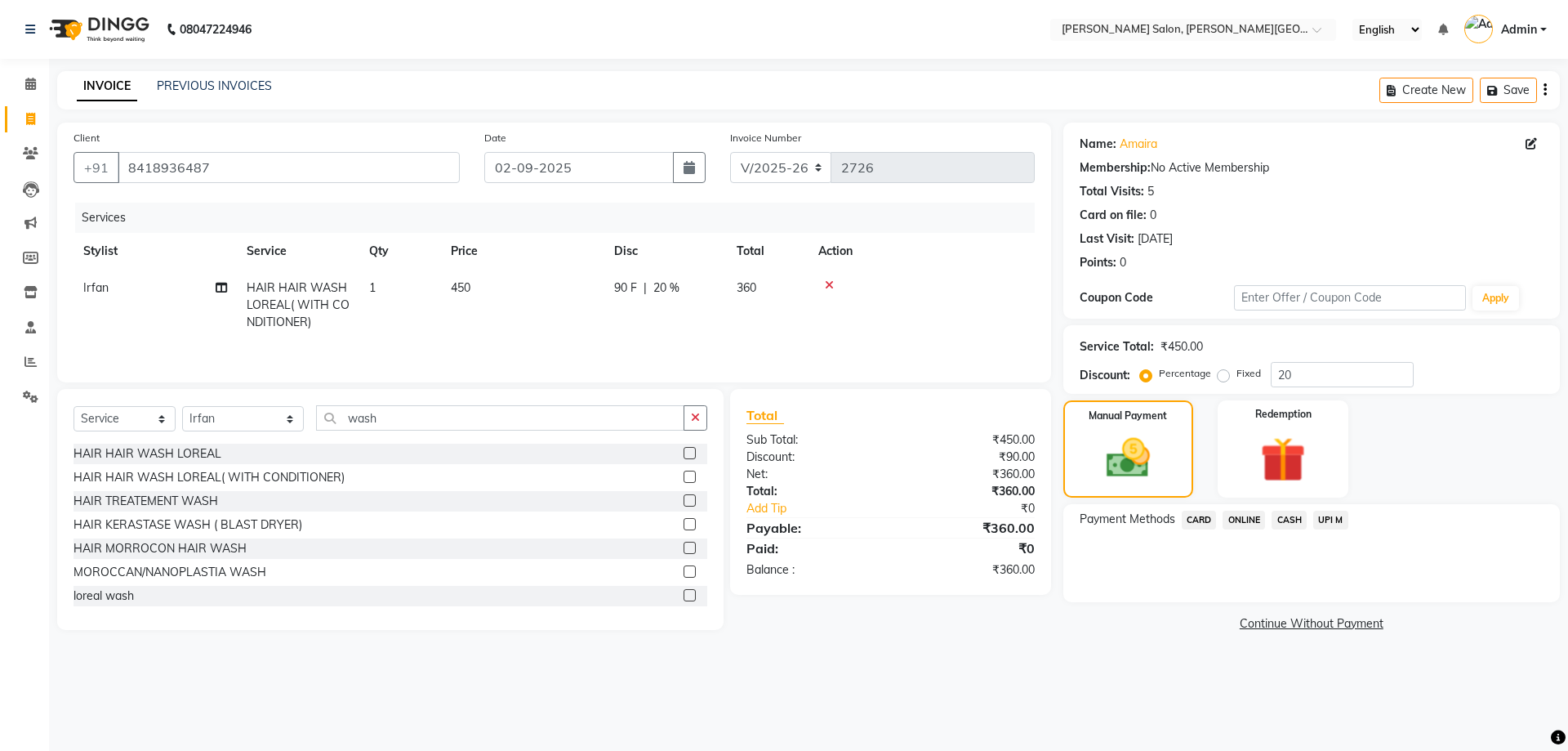
click at [1293, 518] on span "CASH" at bounding box center [1290, 520] width 36 height 19
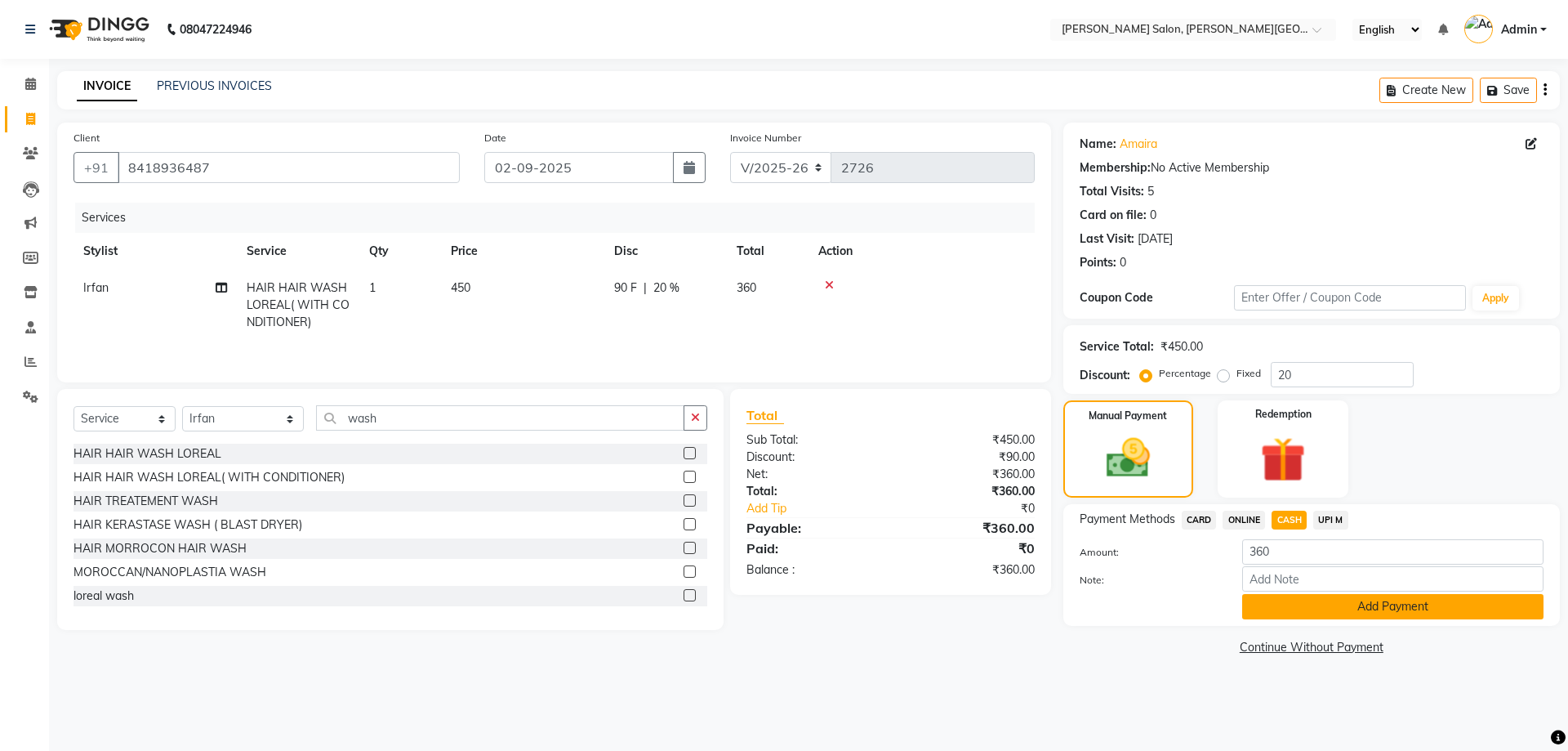
click at [1402, 609] on button "Add Payment" at bounding box center [1393, 606] width 301 height 25
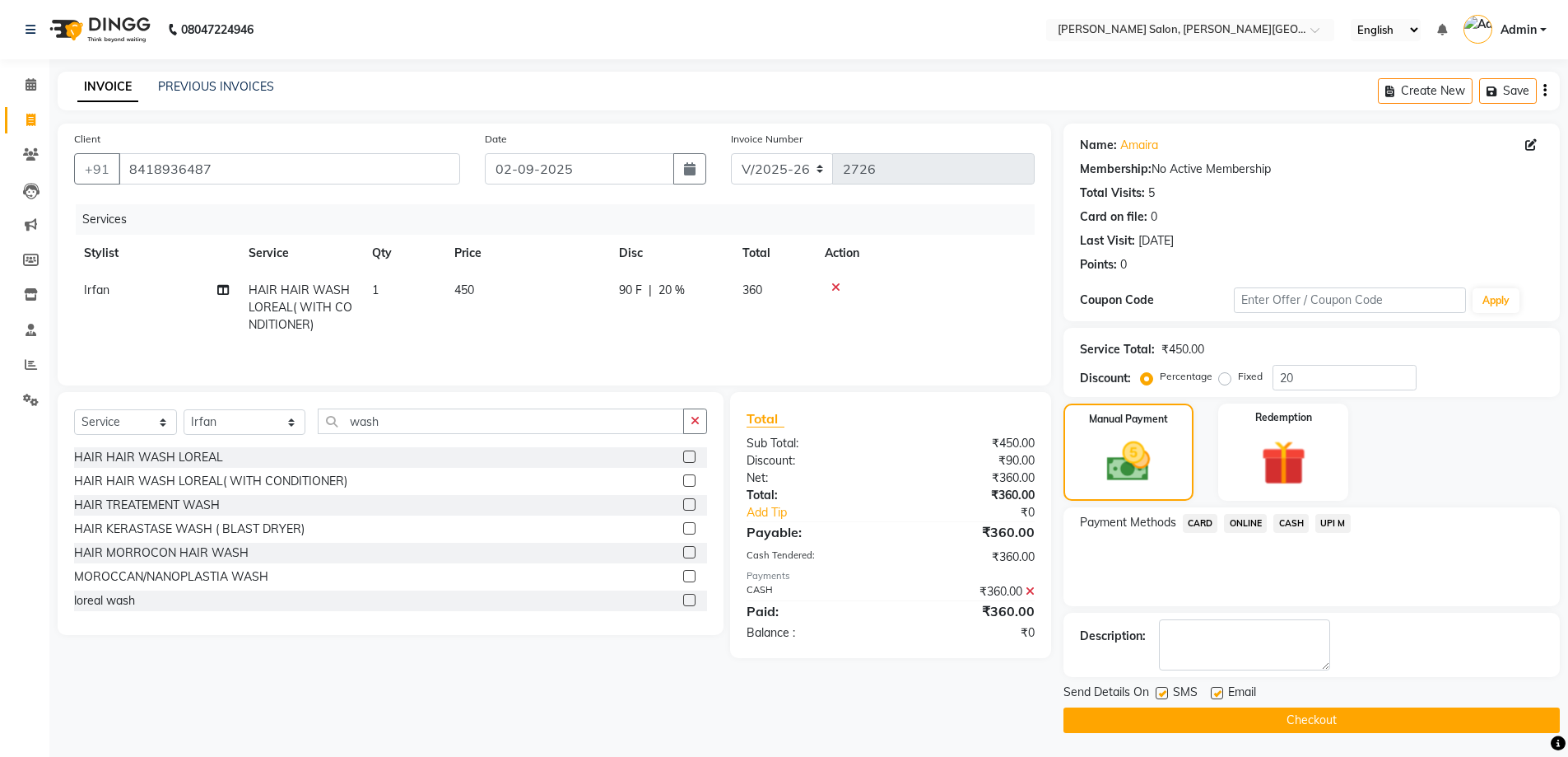
click at [1305, 723] on button "Checkout" at bounding box center [1311, 719] width 496 height 25
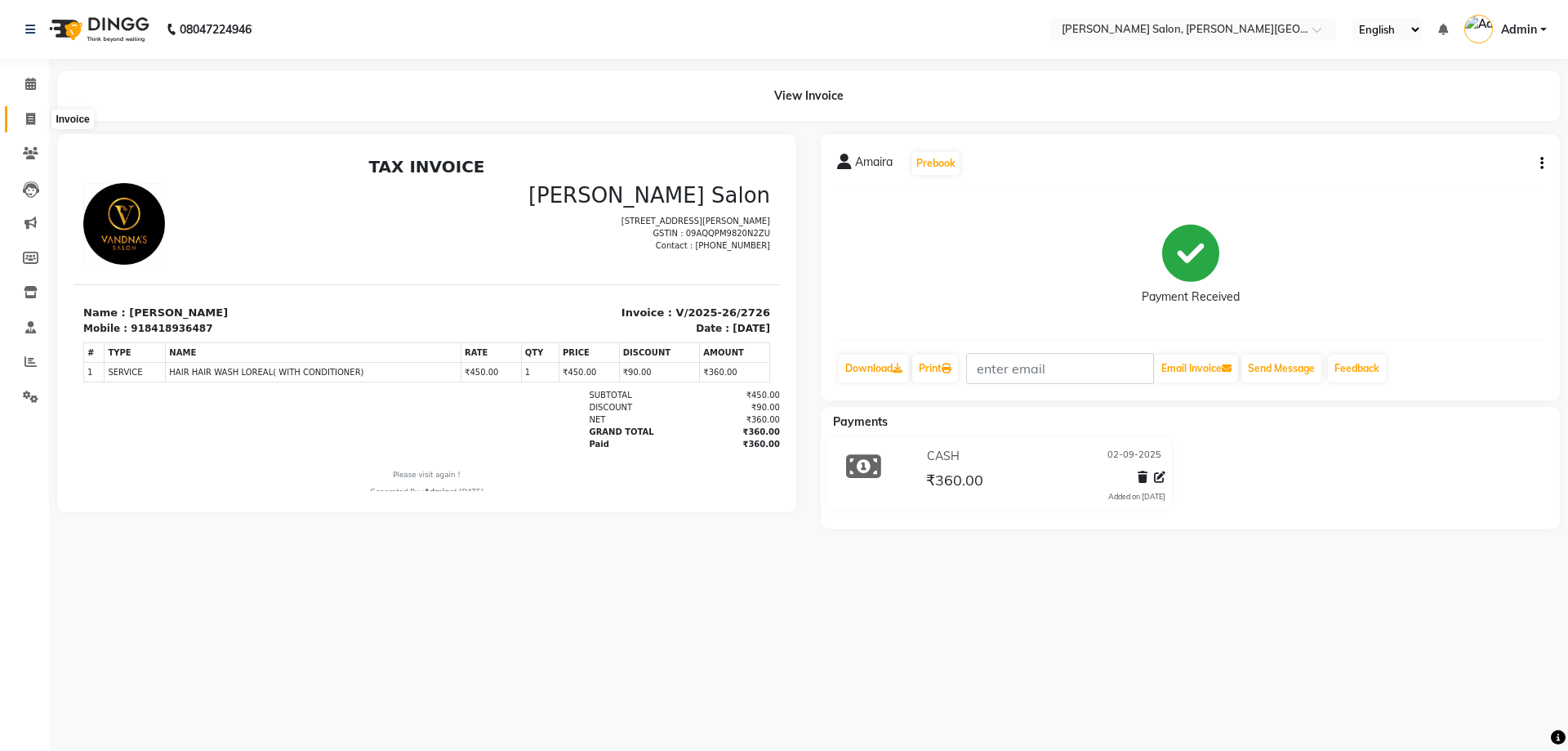
click at [34, 118] on icon at bounding box center [31, 118] width 9 height 12
select select "service"
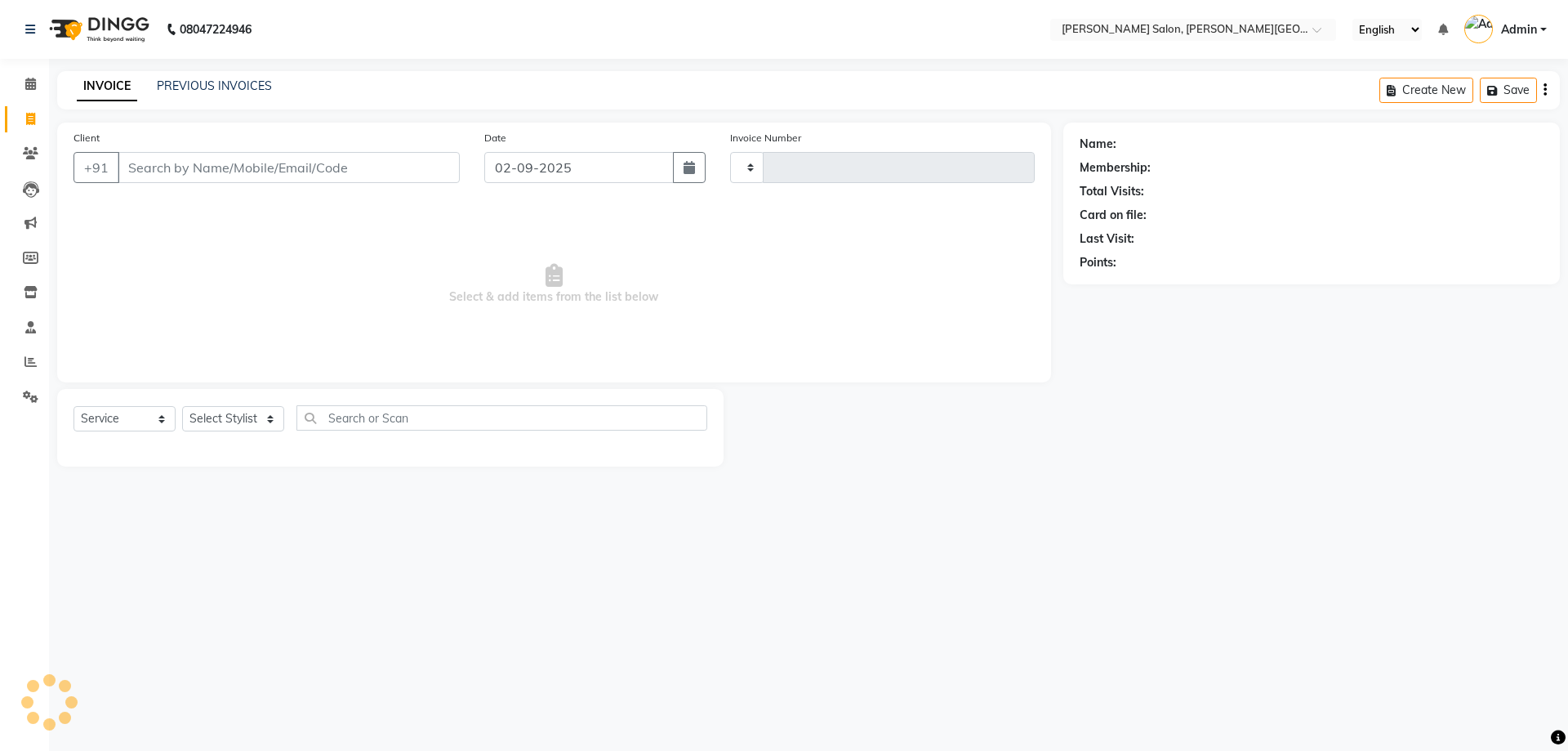
type input "2727"
select select "4122"
click at [206, 87] on link "PREVIOUS INVOICES" at bounding box center [214, 86] width 115 height 15
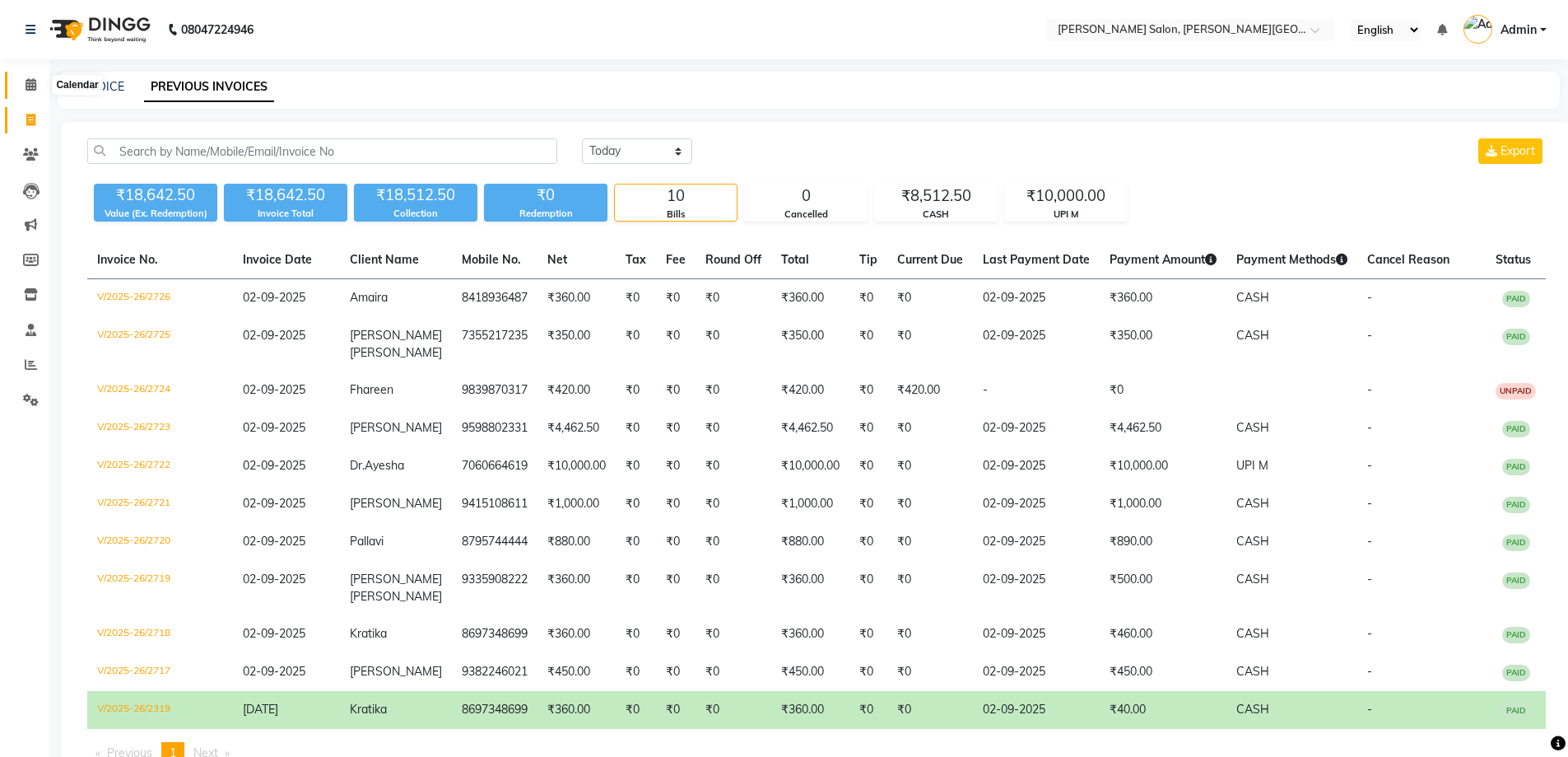
click at [26, 81] on icon at bounding box center [30, 84] width 10 height 12
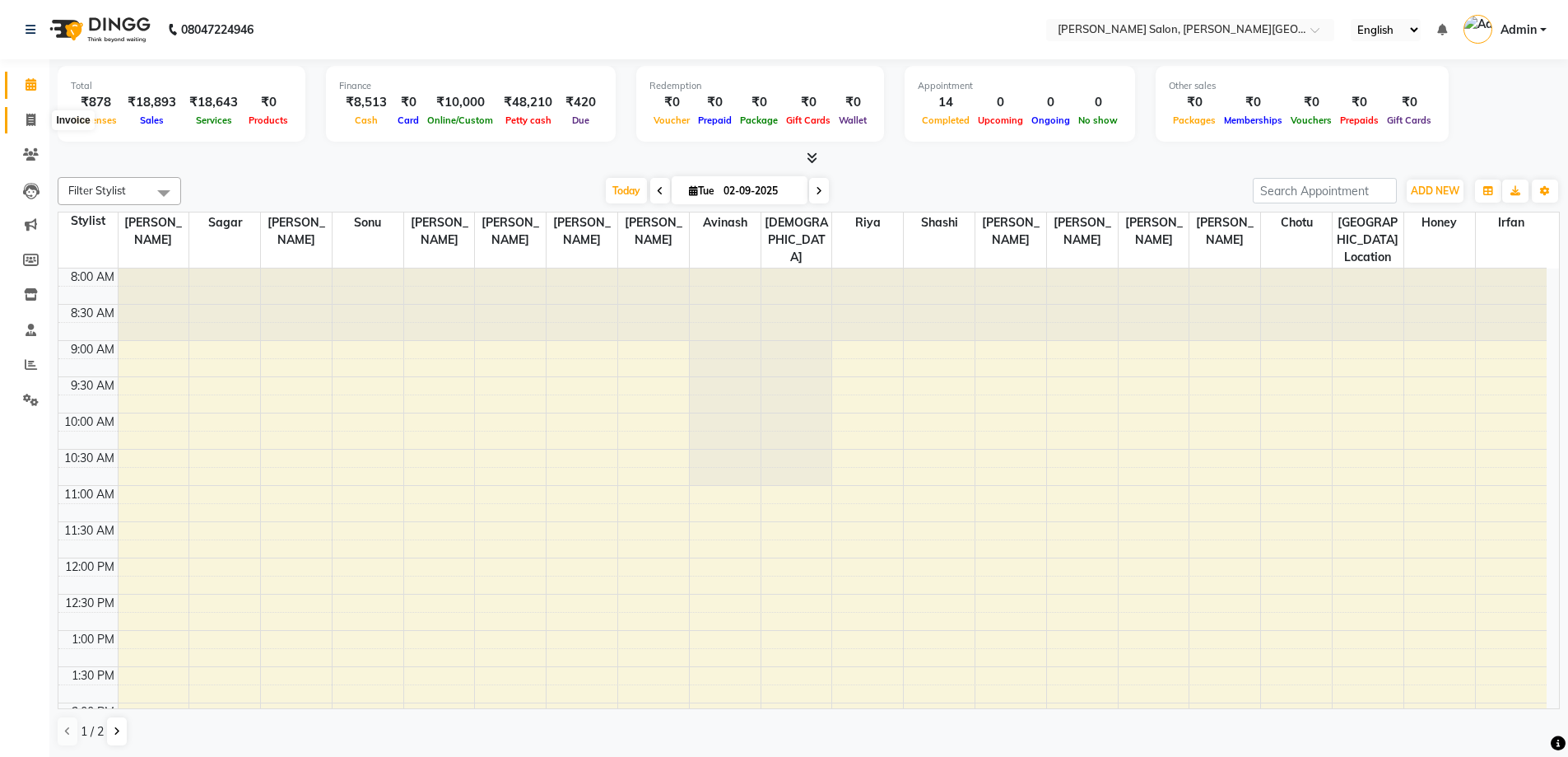
click at [27, 113] on icon at bounding box center [31, 119] width 9 height 12
select select "4122"
select select "service"
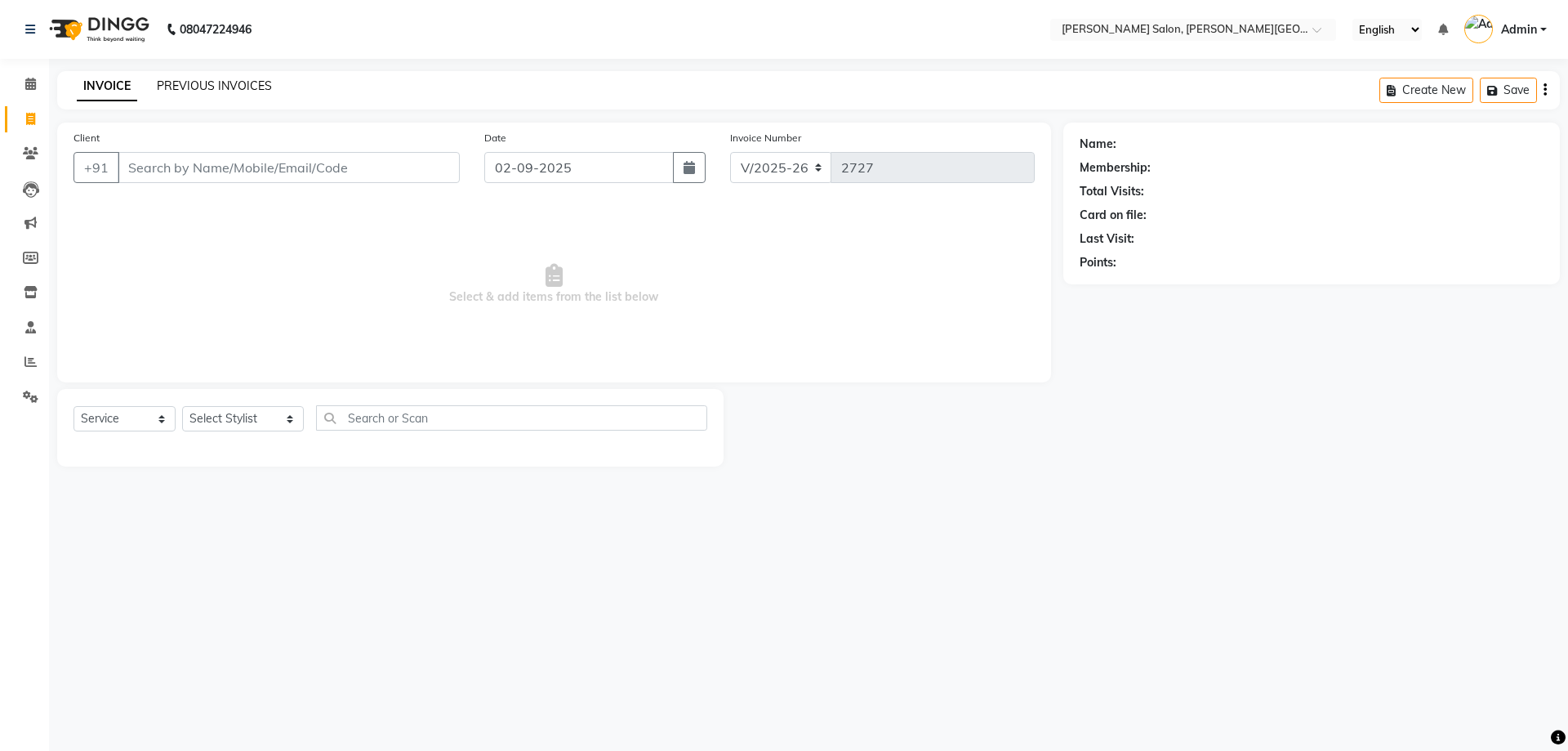
click at [227, 84] on link "PREVIOUS INVOICES" at bounding box center [214, 86] width 115 height 15
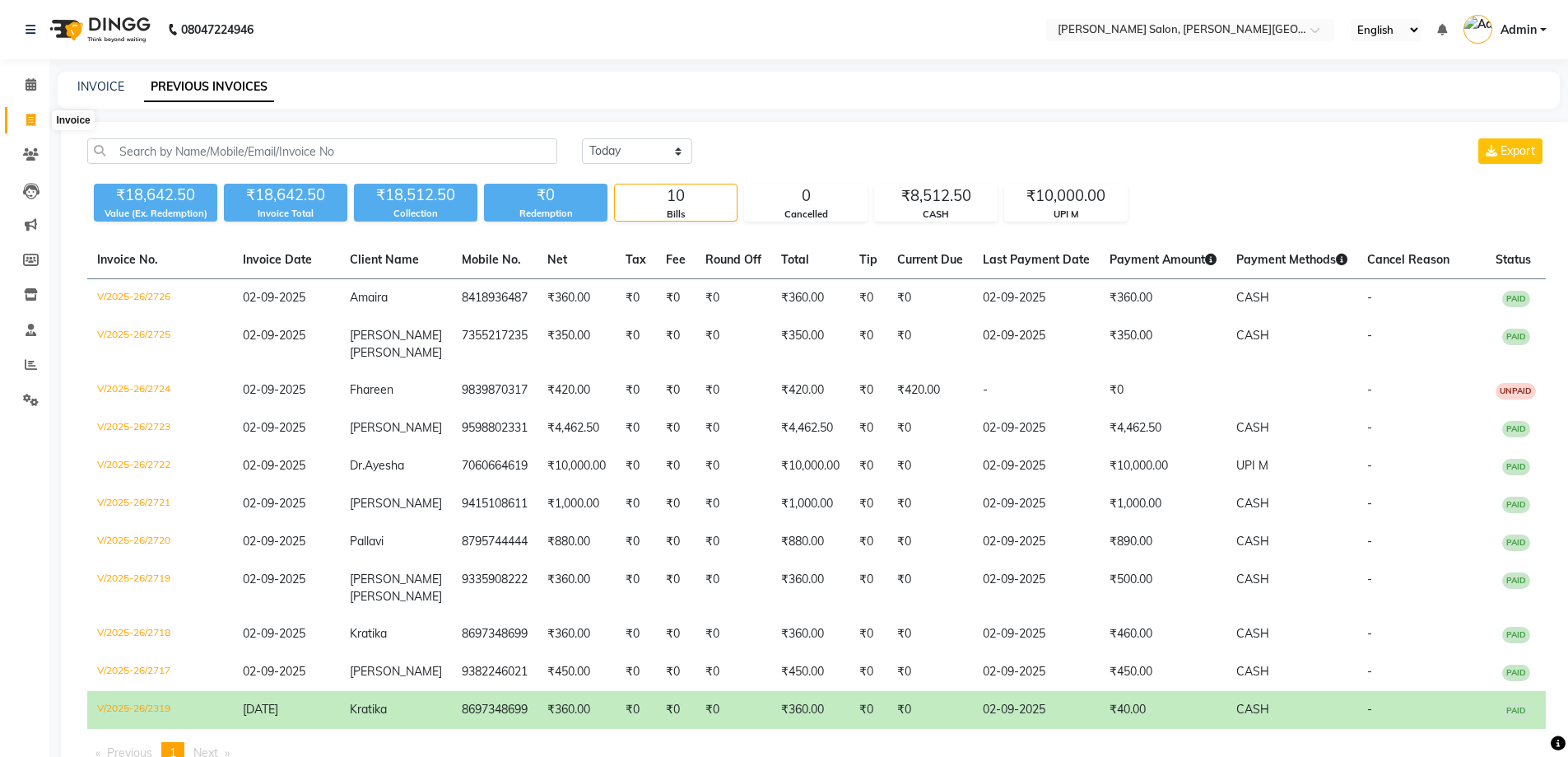
click at [25, 115] on span at bounding box center [30, 121] width 29 height 19
select select "service"
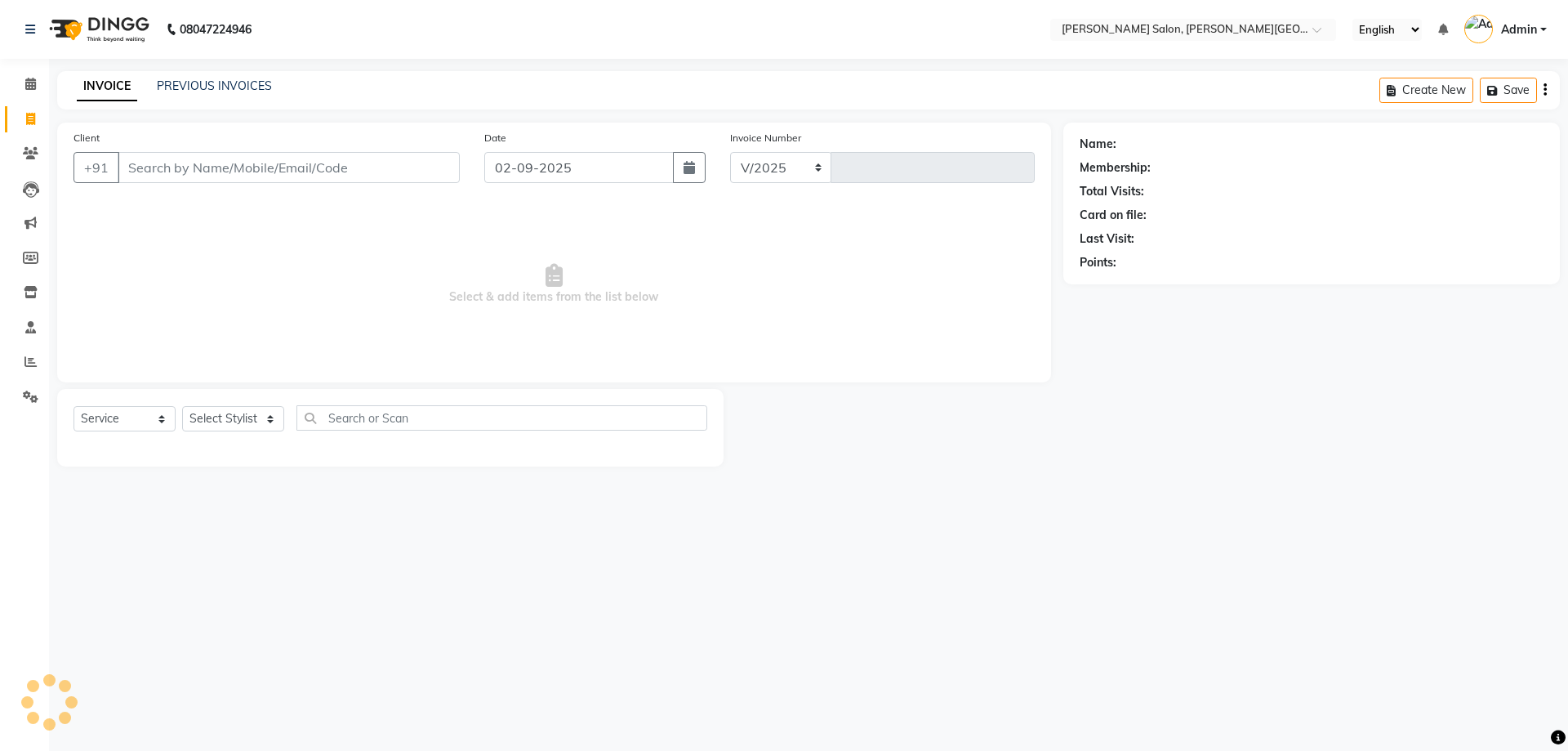
select select "4122"
type input "2727"
click at [183, 85] on link "PREVIOUS INVOICES" at bounding box center [214, 86] width 115 height 15
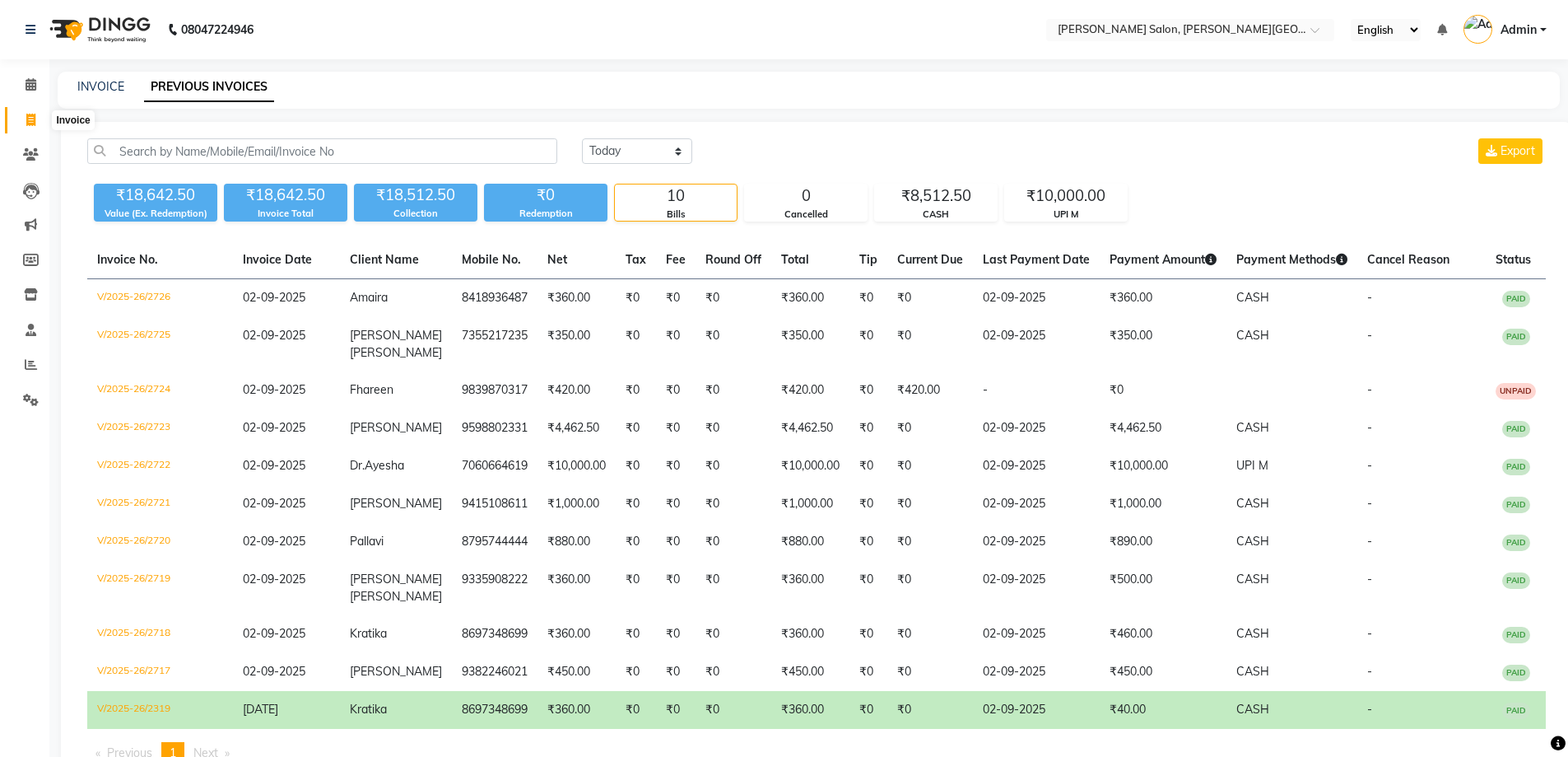
click at [30, 115] on icon at bounding box center [31, 119] width 9 height 12
select select "service"
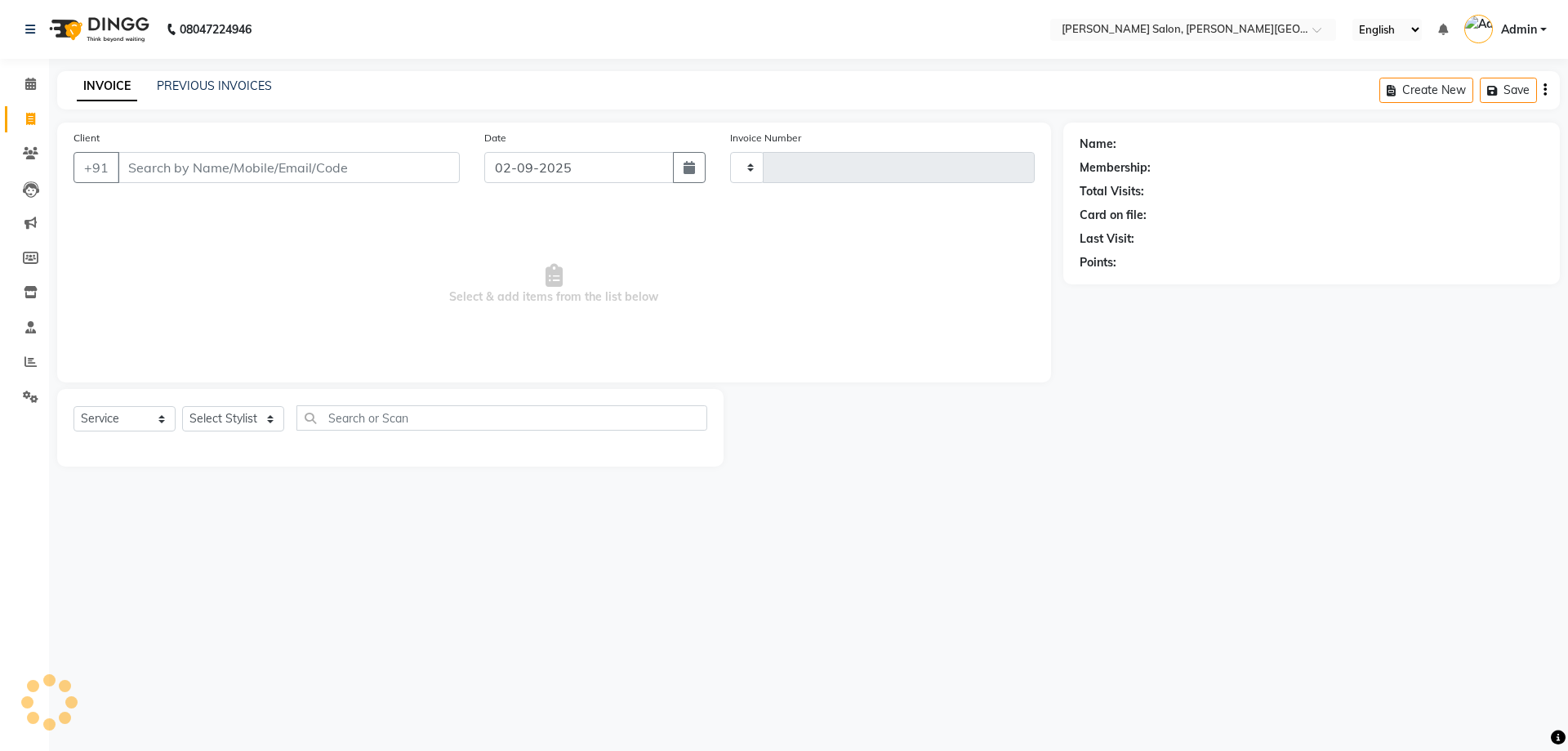
type input "2727"
select select "4122"
